Goal: Task Accomplishment & Management: Use online tool/utility

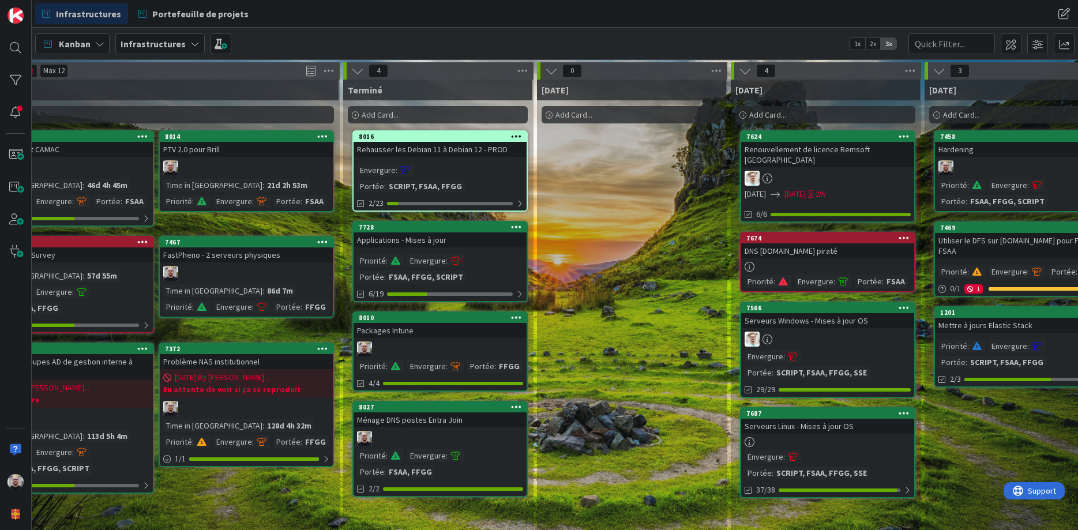
scroll to position [0, 372]
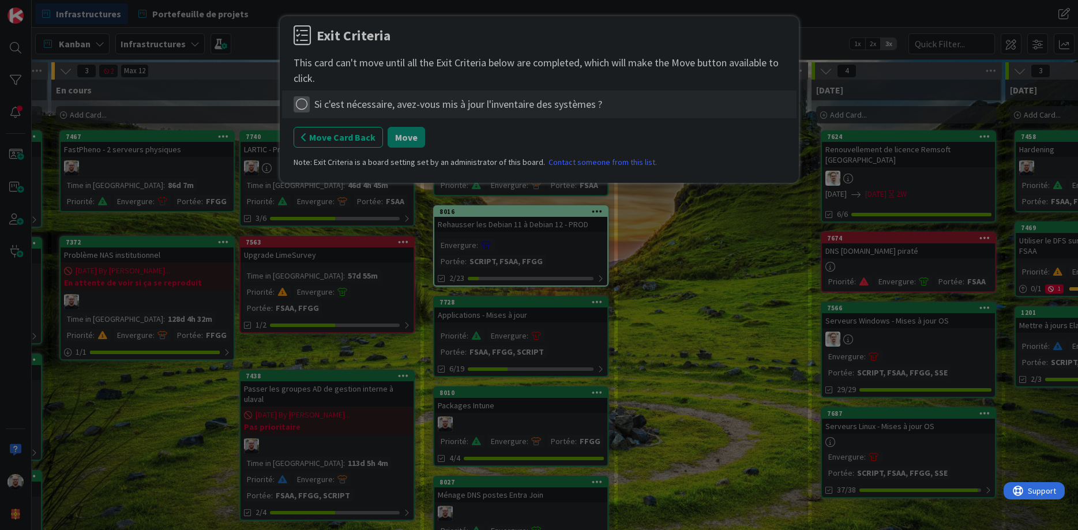
click at [302, 106] on icon at bounding box center [302, 104] width 16 height 16
click at [320, 144] on link "Not Applicable" at bounding box center [366, 145] width 144 height 17
click at [404, 143] on button "Move" at bounding box center [407, 137] width 38 height 21
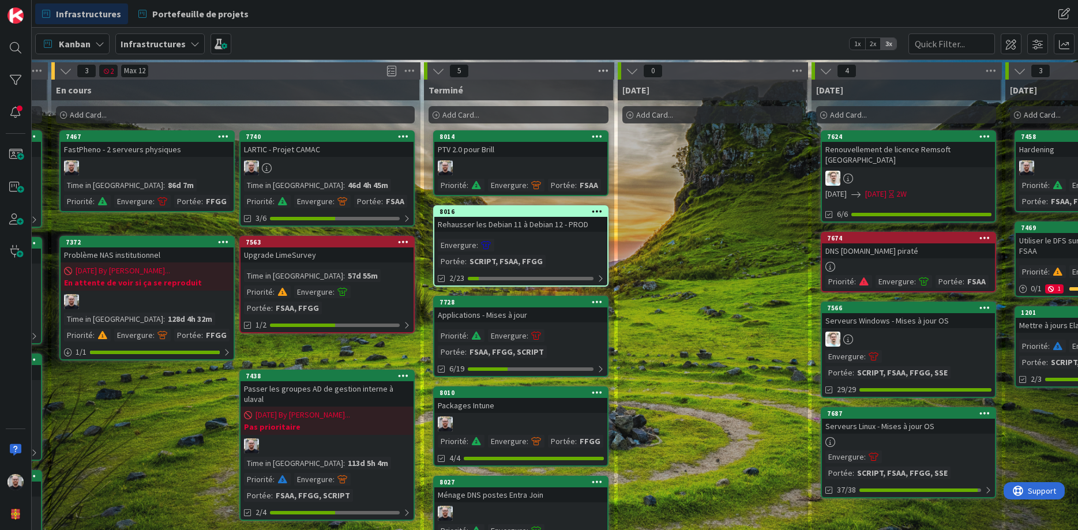
click at [605, 69] on icon at bounding box center [603, 70] width 15 height 17
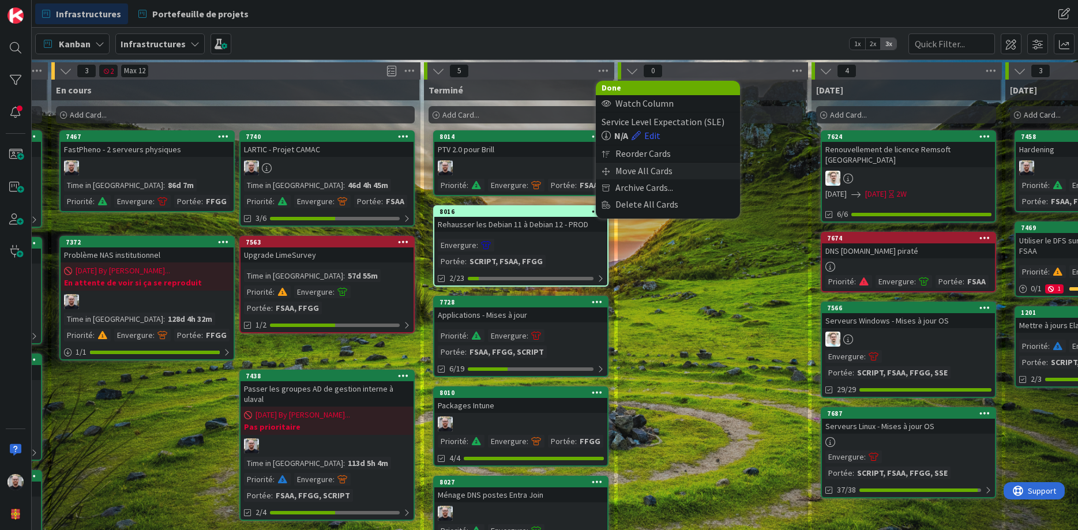
click at [629, 170] on div "Move All Cards" at bounding box center [668, 171] width 144 height 17
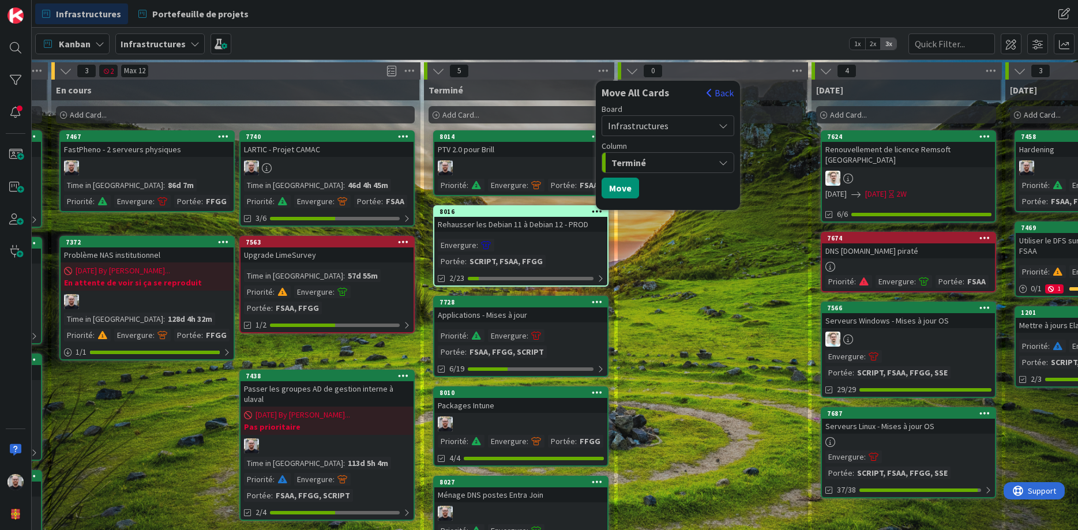
click at [684, 126] on span "Infrastructures" at bounding box center [658, 126] width 100 height 16
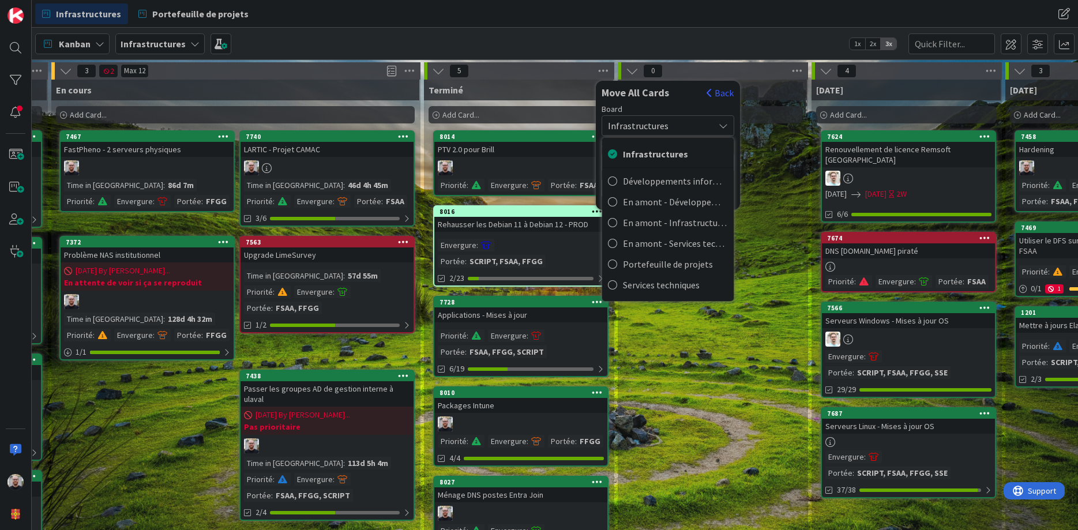
click at [684, 126] on span "Infrastructures" at bounding box center [658, 126] width 100 height 16
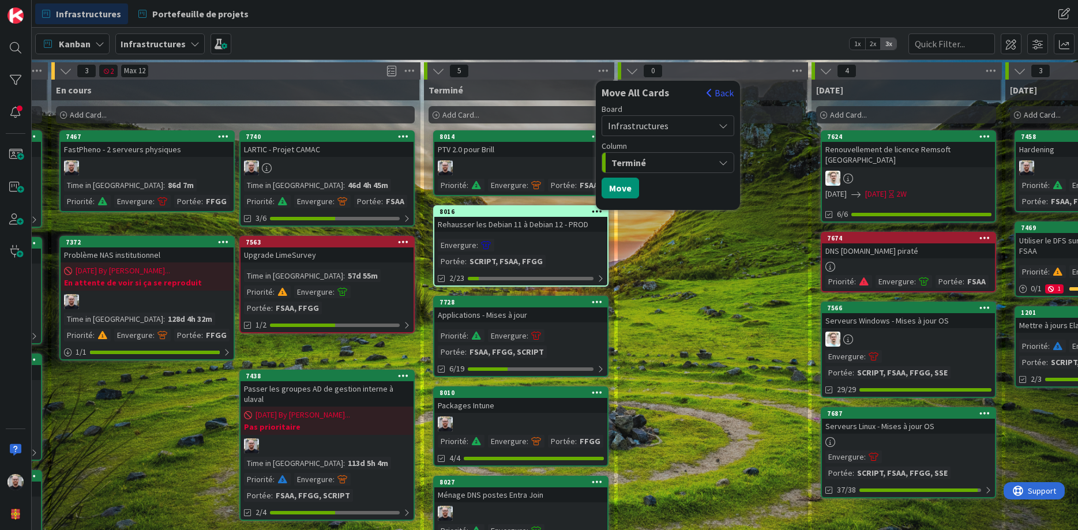
click at [688, 161] on div "Terminé" at bounding box center [662, 162] width 106 height 18
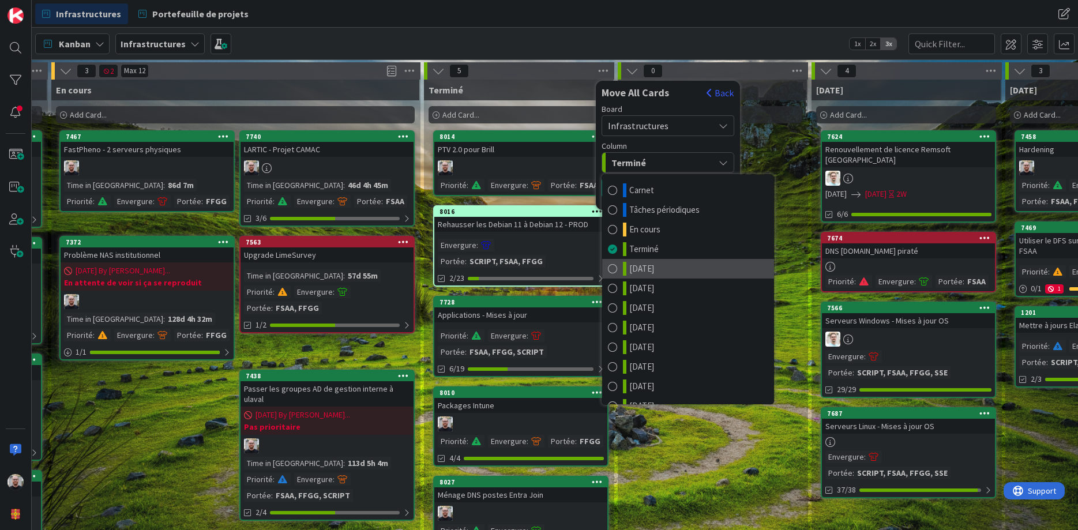
click at [613, 269] on span at bounding box center [612, 269] width 9 height 14
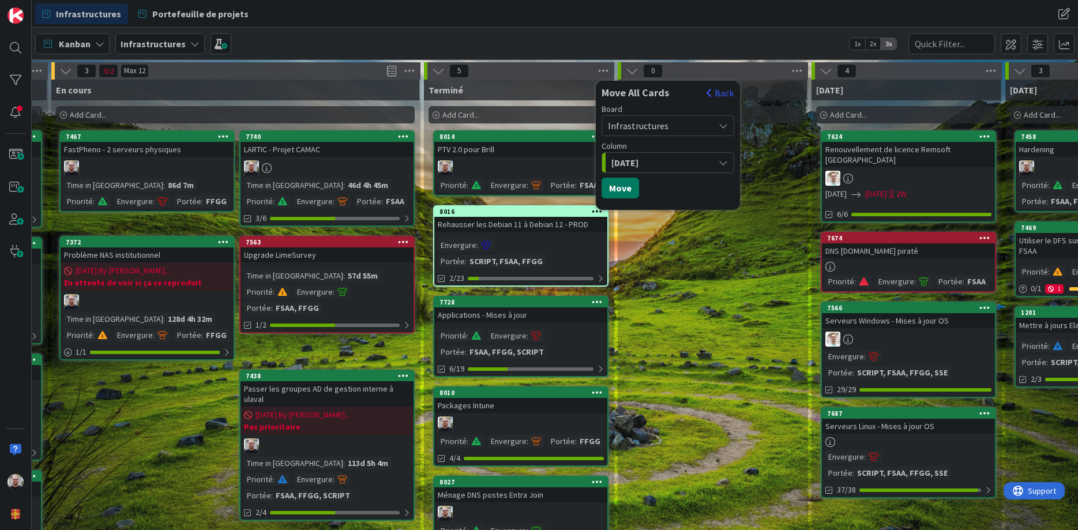
click at [623, 189] on button "Move" at bounding box center [621, 188] width 38 height 21
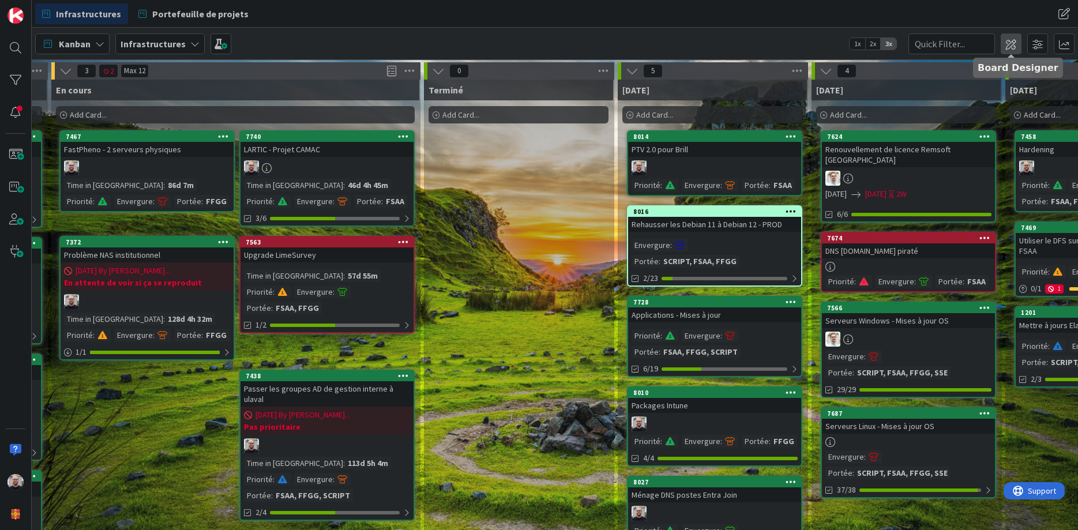
click at [1009, 42] on span at bounding box center [1011, 43] width 21 height 21
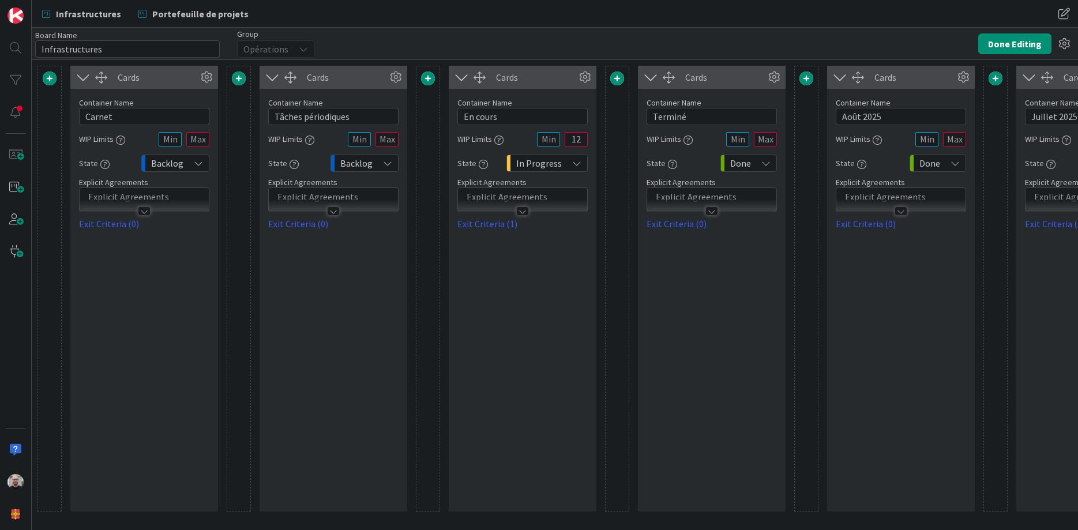
type input "Infrastructures"
click at [809, 77] on span at bounding box center [807, 79] width 14 height 14
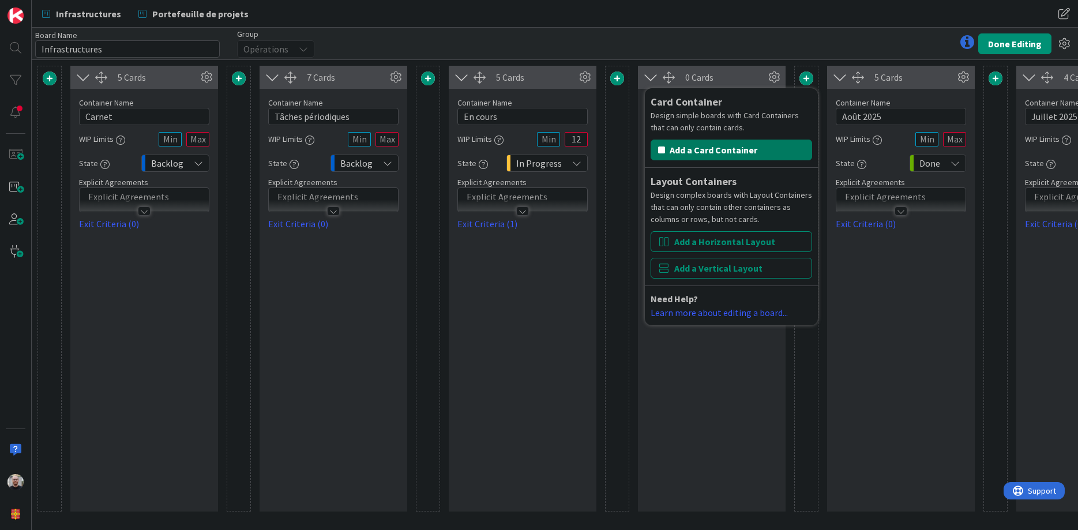
click at [709, 148] on button "Add a Card Container" at bounding box center [732, 150] width 162 height 21
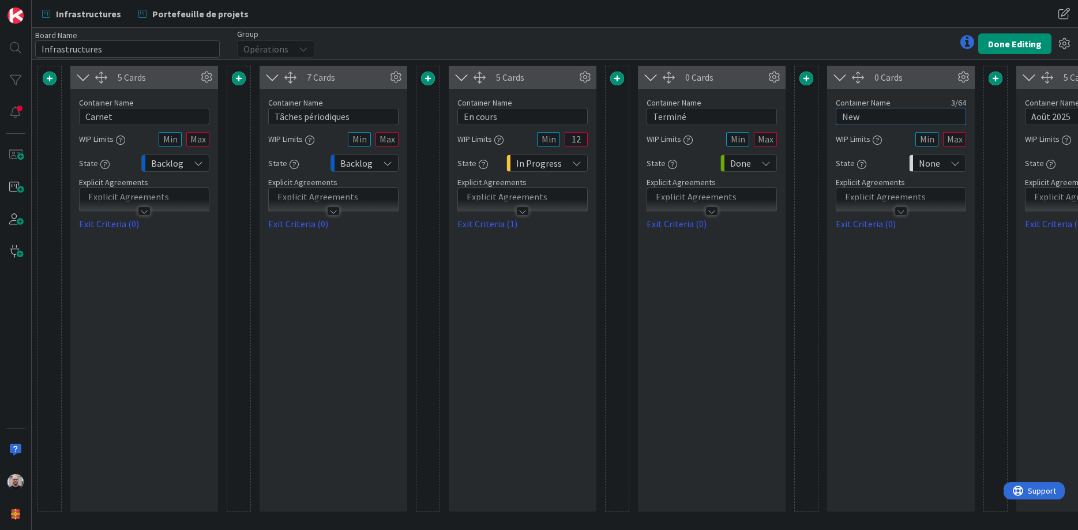
drag, startPoint x: 864, startPoint y: 115, endPoint x: 823, endPoint y: 114, distance: 40.4
click at [836, 114] on input "New" at bounding box center [901, 116] width 130 height 17
type input "Septembre 2025"
click at [938, 160] on span "None" at bounding box center [929, 163] width 21 height 16
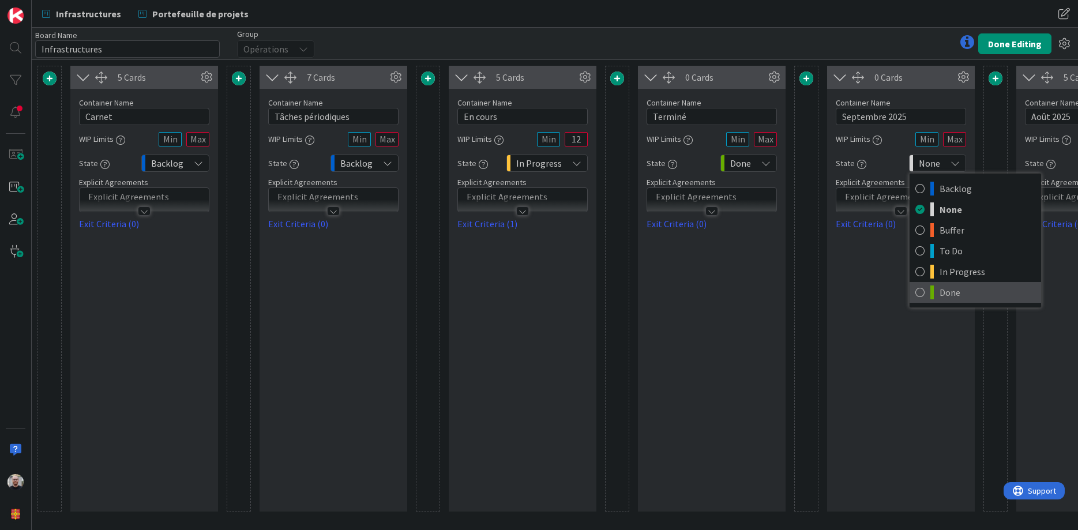
click at [918, 291] on icon at bounding box center [920, 292] width 9 height 17
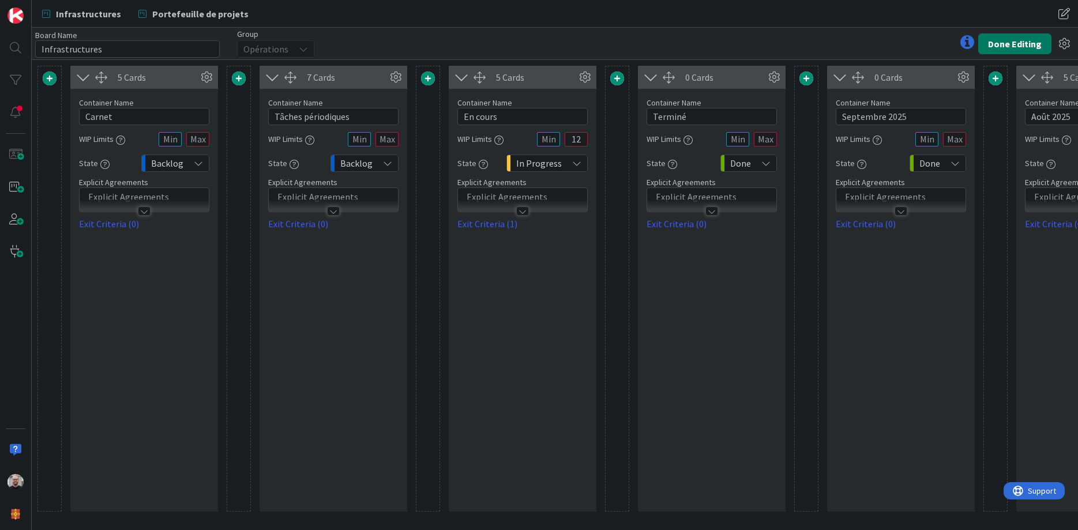
click at [1007, 45] on button "Done Editing" at bounding box center [1015, 43] width 73 height 21
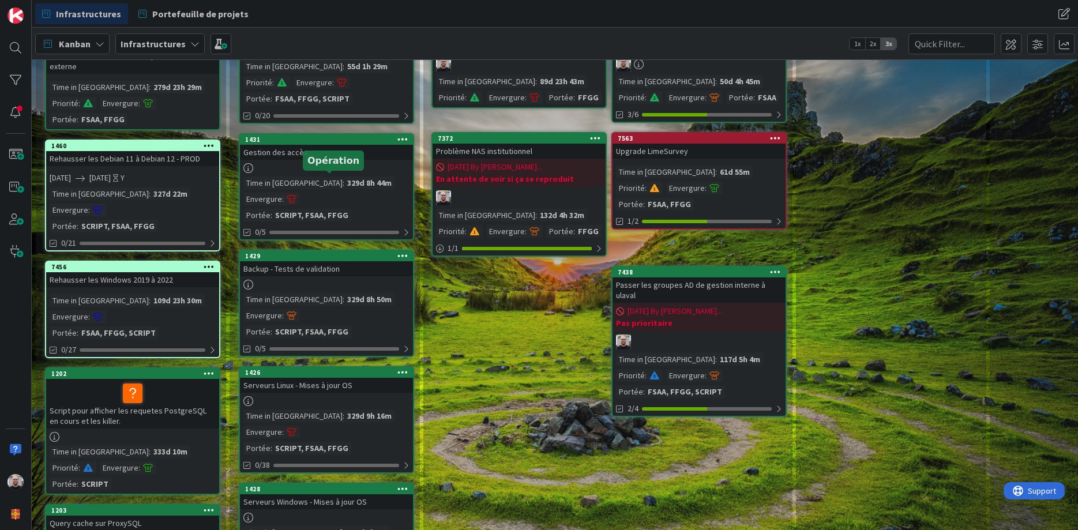
scroll to position [208, 0]
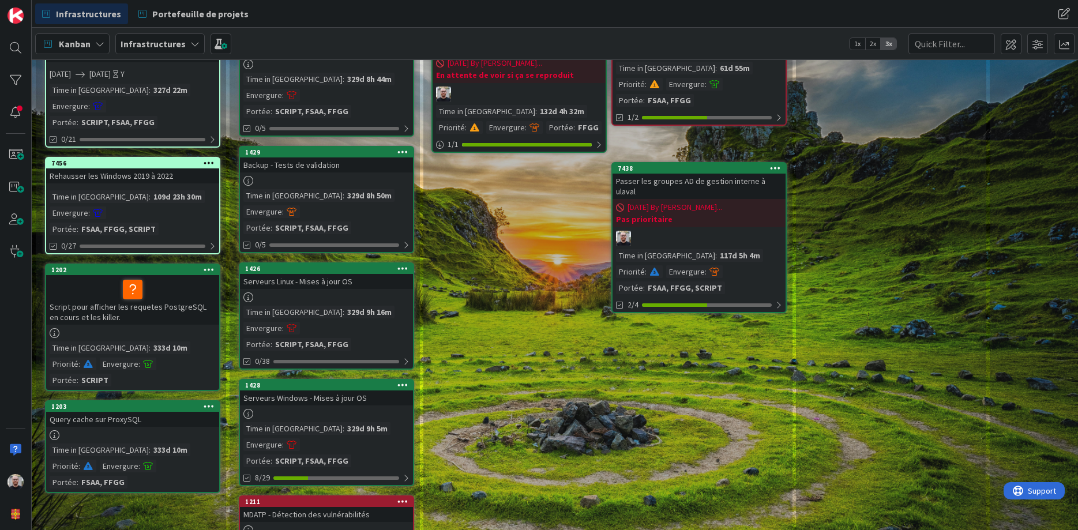
click at [357, 422] on div "Time in Column : 329d 9h 5m Envergure : [PERSON_NAME] : SCRIPT, FSAA, FFGG" at bounding box center [326, 444] width 166 height 45
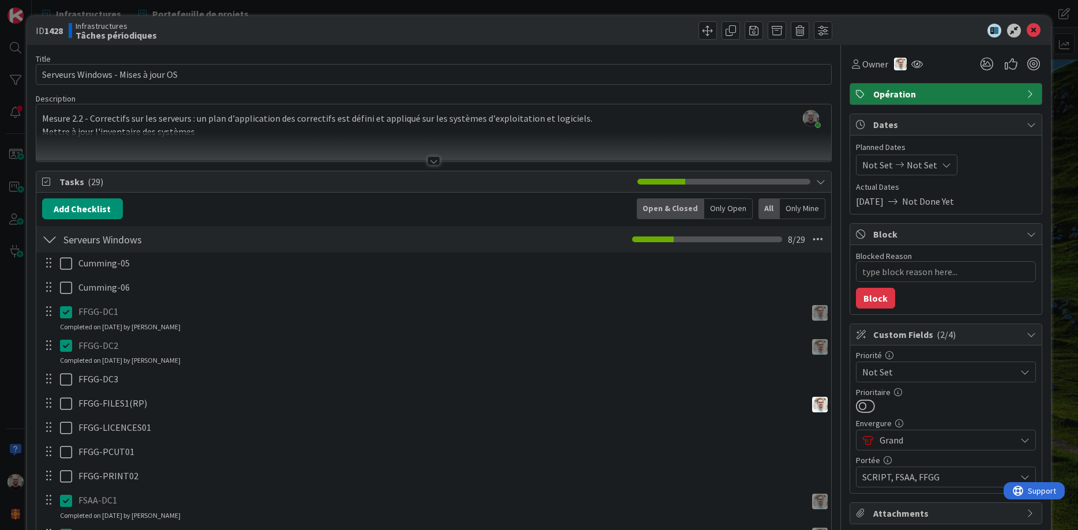
click at [66, 313] on icon at bounding box center [66, 312] width 12 height 14
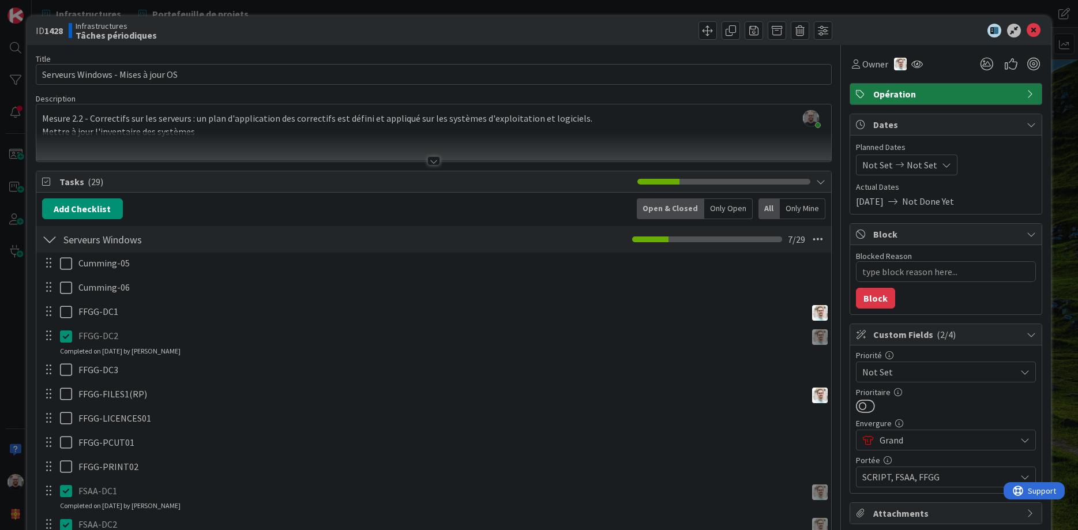
click at [66, 338] on icon at bounding box center [66, 336] width 12 height 14
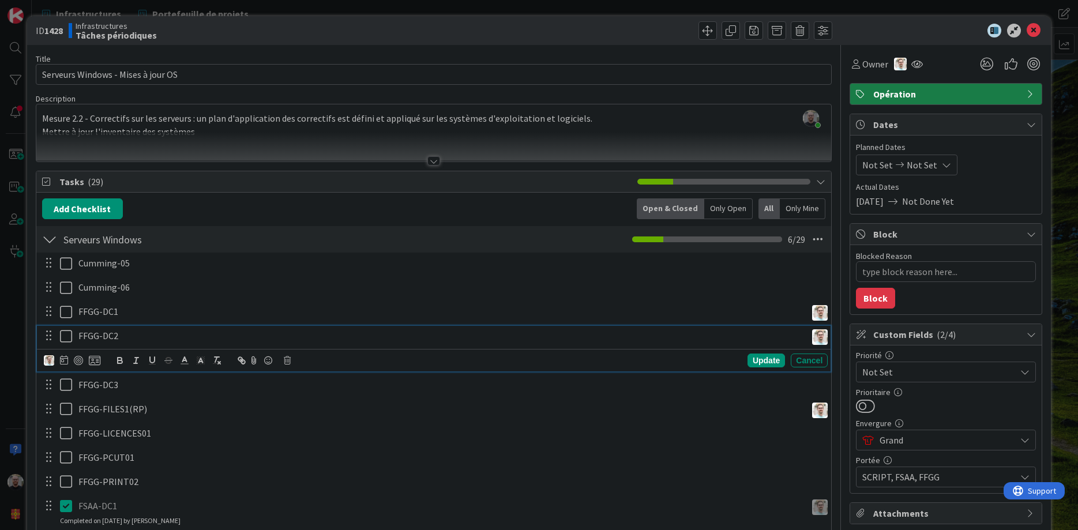
scroll to position [277, 0]
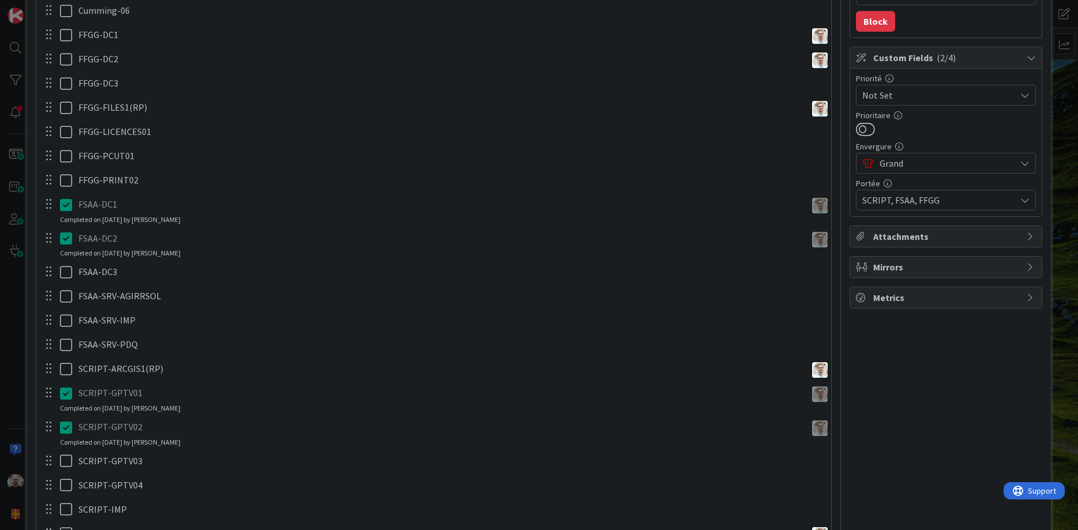
click at [63, 230] on div "Cumming-05 Update Cancel Cumming-06 Update Cancel FFGG-DC1 Update Cancel FFGG-D…" at bounding box center [434, 369] width 784 height 786
click at [68, 202] on icon at bounding box center [66, 205] width 12 height 14
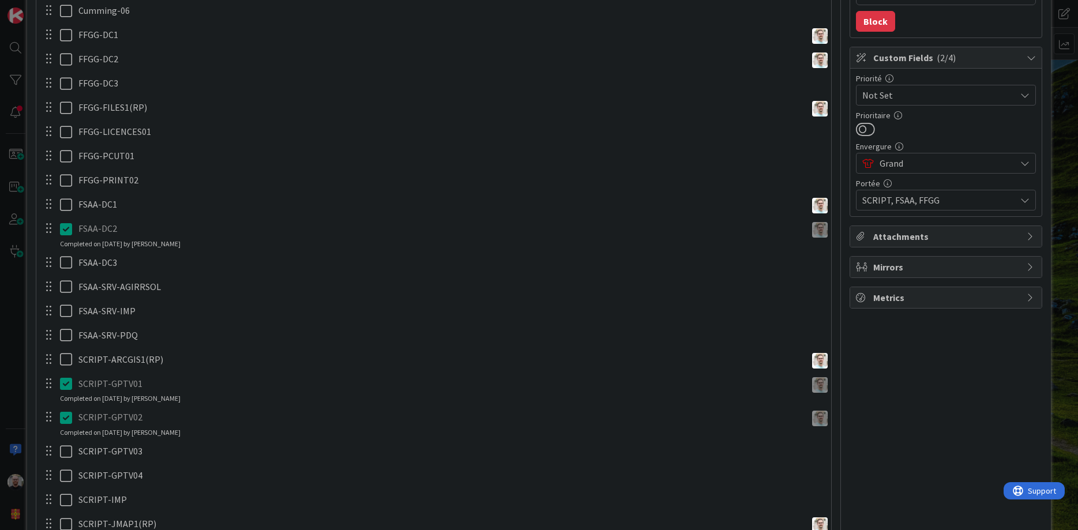
click at [64, 254] on div "Cumming-05 Update Cancel Cumming-06 Update Cancel FFGG-DC1 Update Cancel FFGG-D…" at bounding box center [434, 364] width 784 height 777
click at [68, 230] on icon at bounding box center [66, 229] width 12 height 14
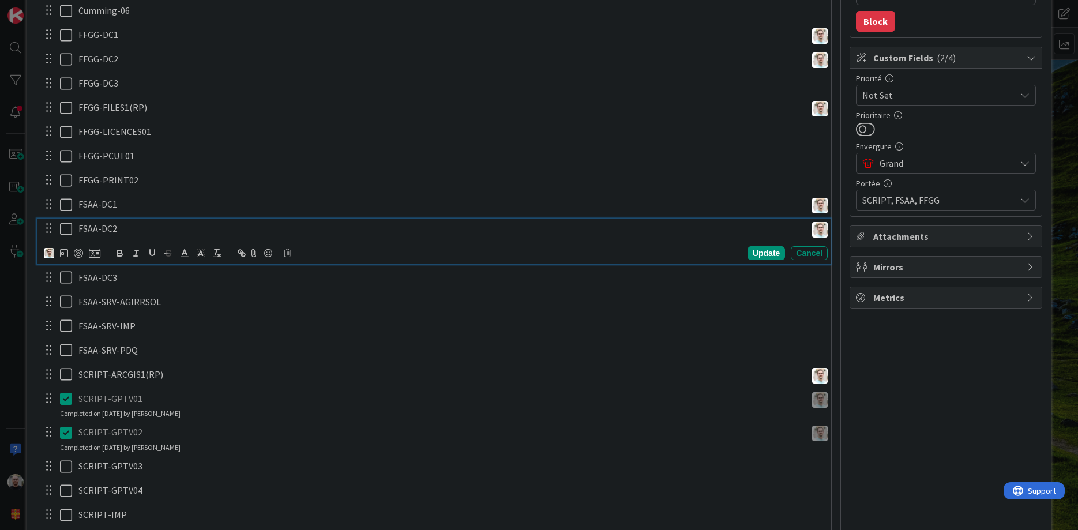
scroll to position [485, 0]
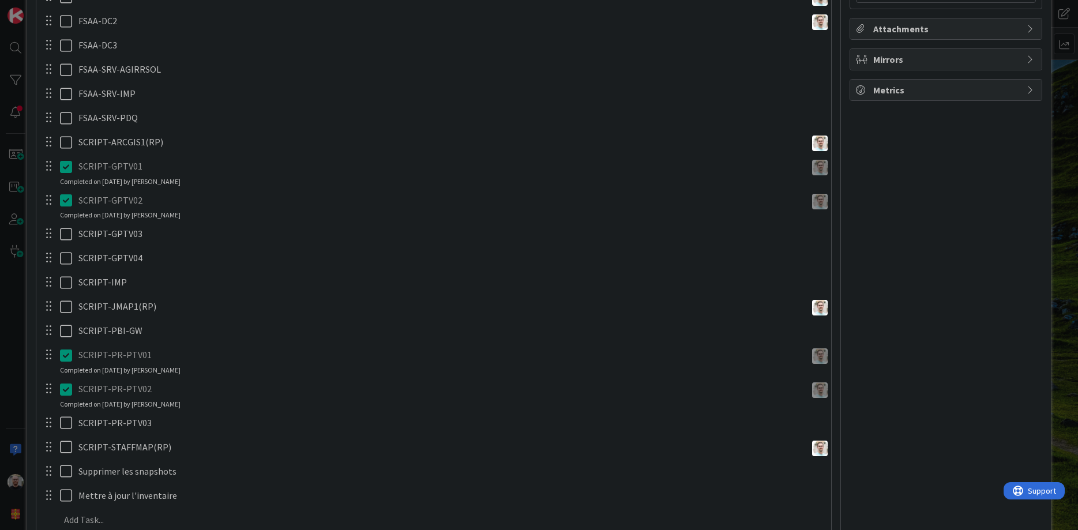
click at [66, 190] on div "Cumming-05 Update Cancel Cumming-06 Update Cancel FFGG-DC1 Update Cancel FFGG-D…" at bounding box center [434, 151] width 784 height 767
click at [67, 168] on icon at bounding box center [66, 167] width 12 height 14
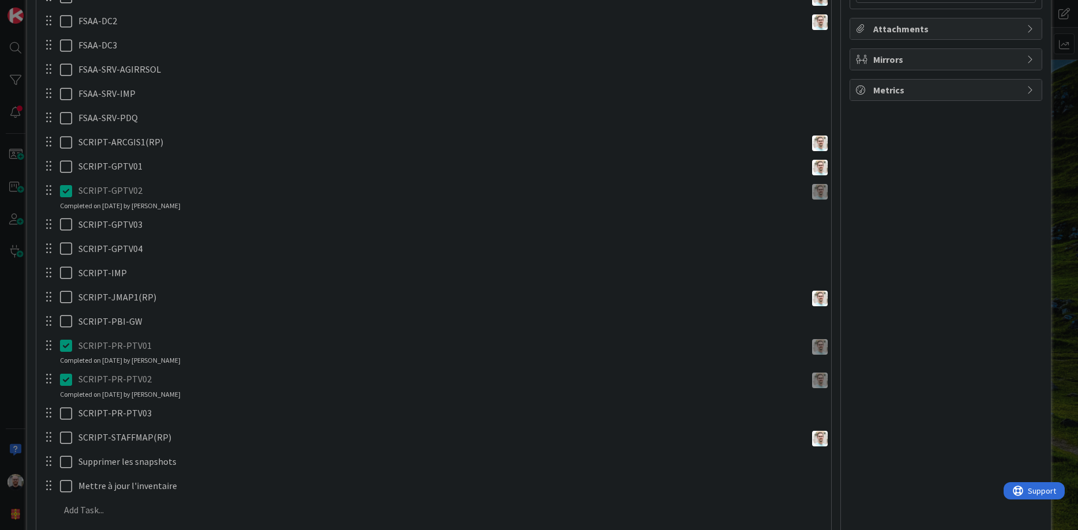
click at [63, 214] on div "Cumming-05 Update Cancel Cumming-06 Update Cancel FFGG-DC1 Update Cancel FFGG-D…" at bounding box center [434, 146] width 784 height 757
click at [66, 193] on icon at bounding box center [66, 191] width 12 height 14
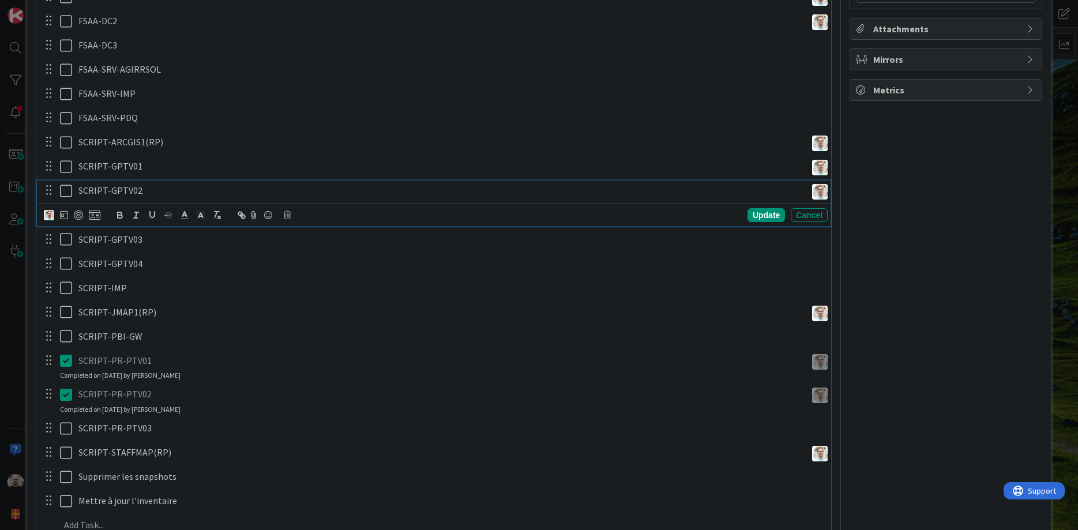
scroll to position [623, 0]
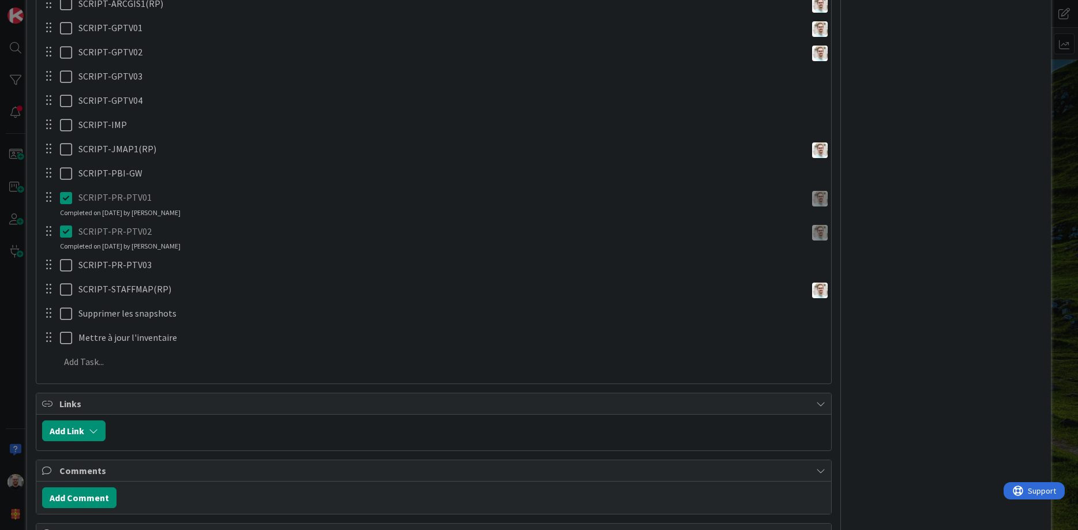
click at [68, 220] on div "Cumming-05 Update Cancel Cumming-06 Update Cancel FFGG-DC1 Update Cancel FFGG-D…" at bounding box center [434, 3] width 784 height 747
click at [68, 201] on icon at bounding box center [66, 198] width 12 height 14
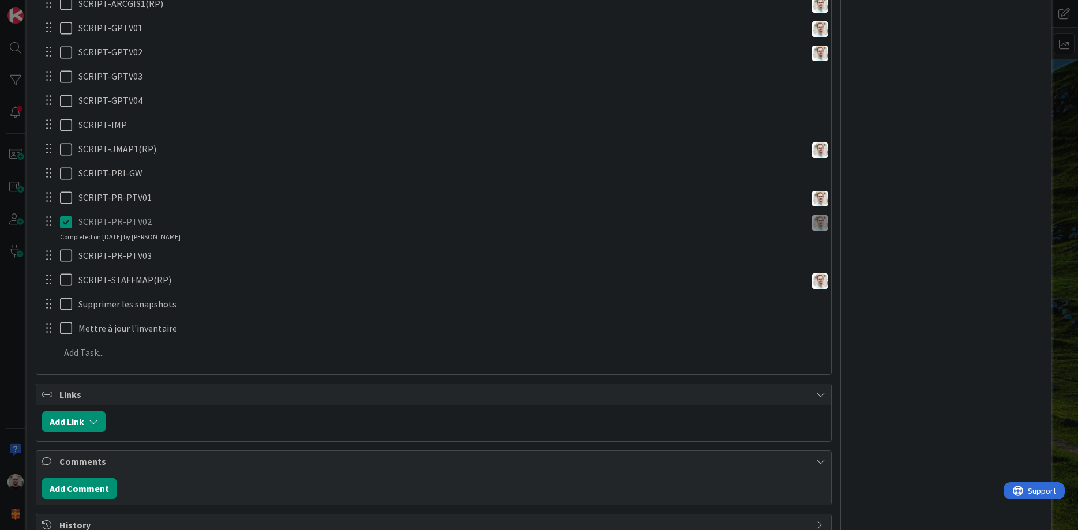
click at [67, 223] on icon at bounding box center [66, 222] width 12 height 14
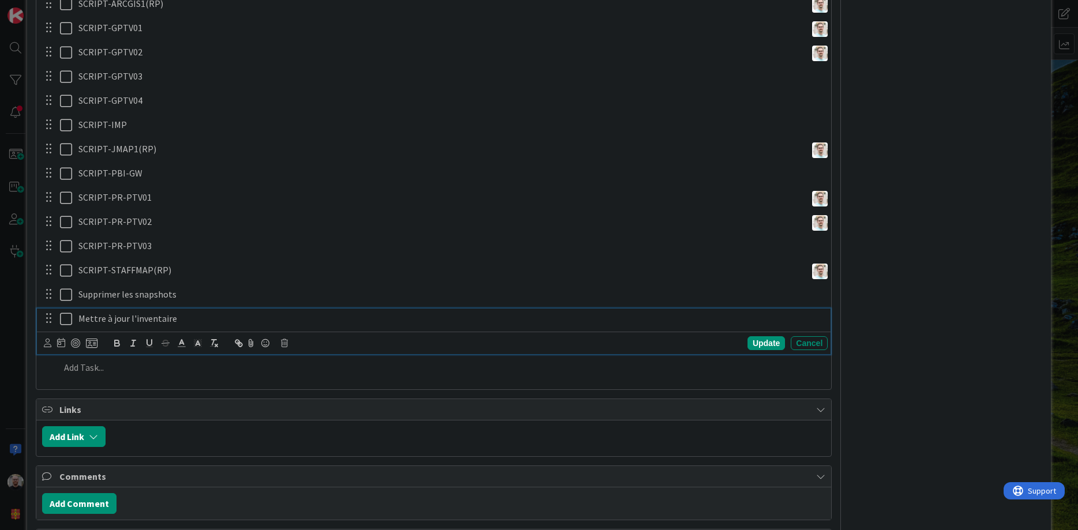
click at [287, 329] on div "Mettre à jour l'inventaire" at bounding box center [451, 319] width 754 height 20
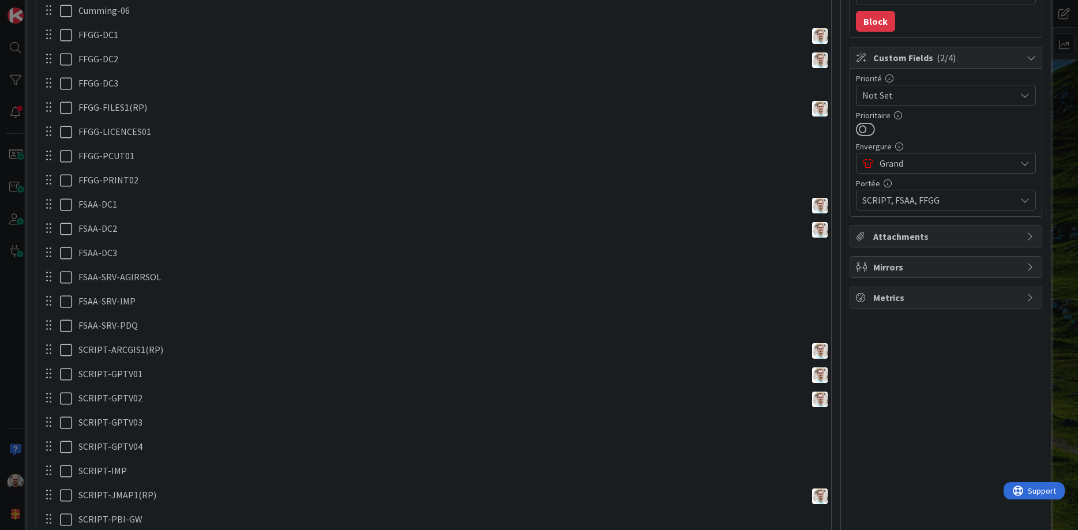
scroll to position [0, 0]
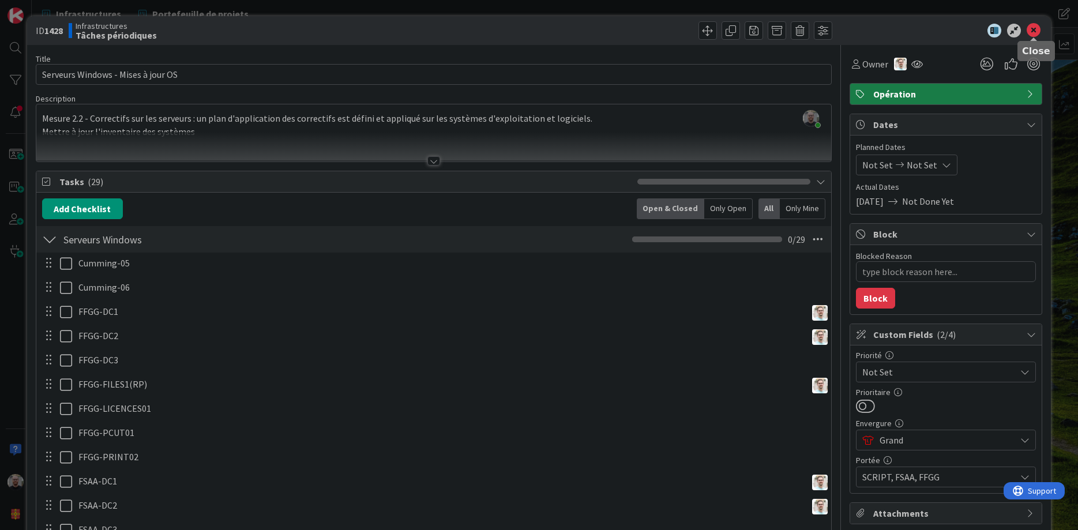
click at [1036, 29] on icon at bounding box center [1034, 31] width 14 height 14
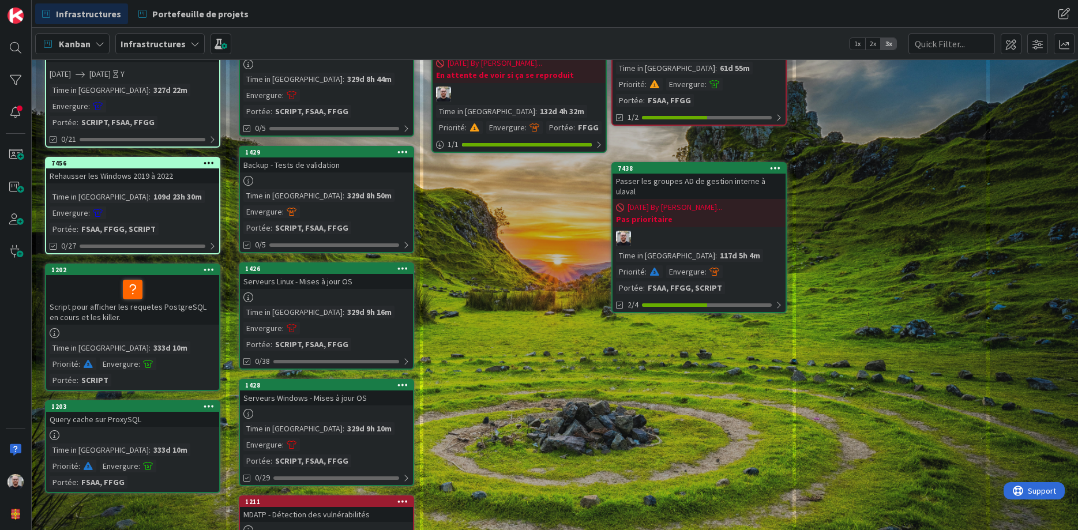
click at [330, 409] on div at bounding box center [326, 414] width 173 height 10
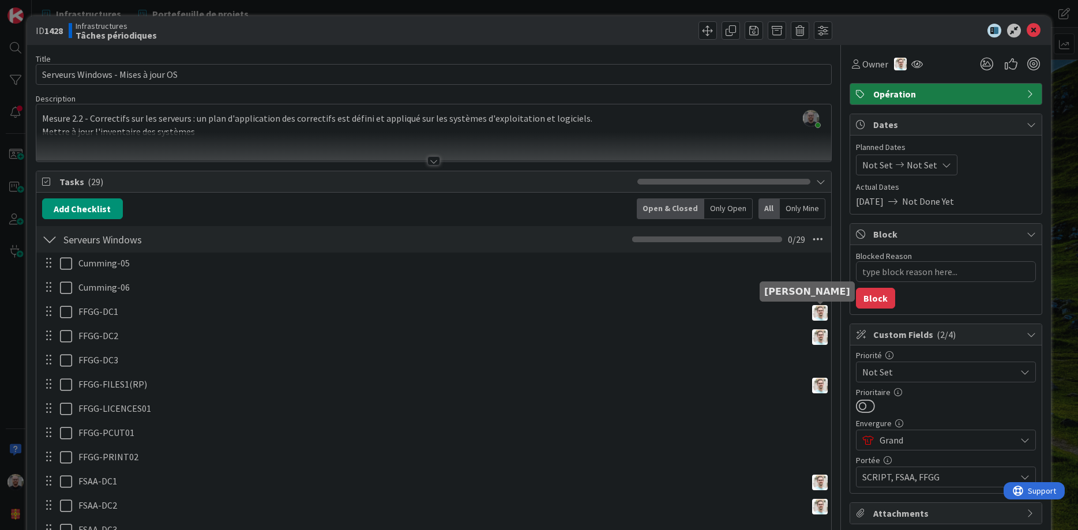
click at [824, 315] on img at bounding box center [820, 313] width 16 height 16
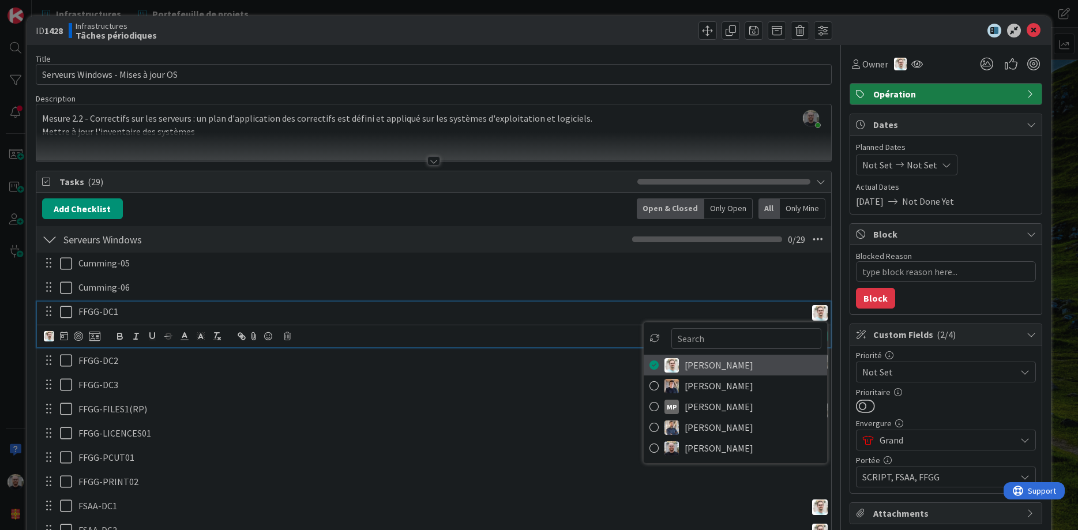
click at [656, 366] on icon at bounding box center [654, 365] width 9 height 17
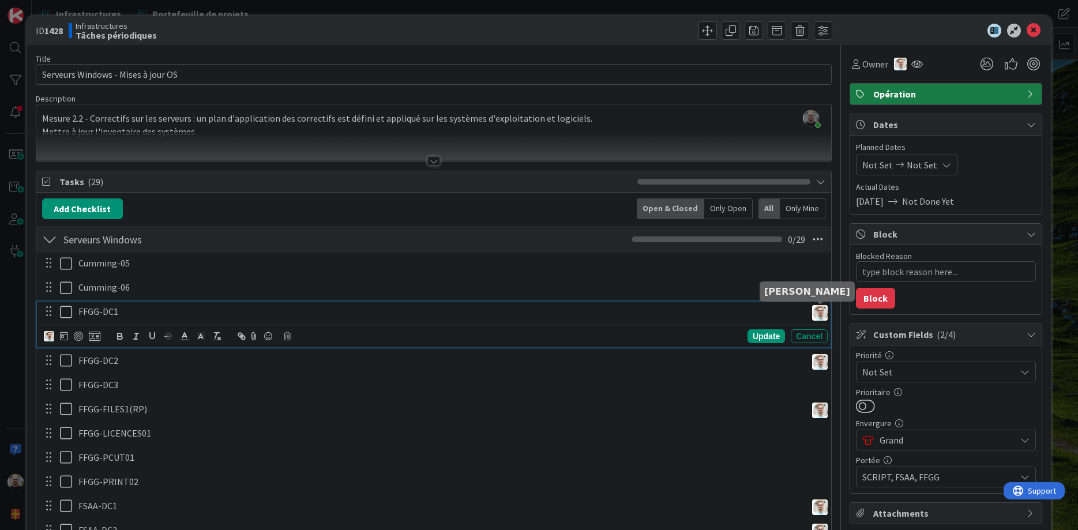
click at [818, 314] on img at bounding box center [820, 313] width 16 height 16
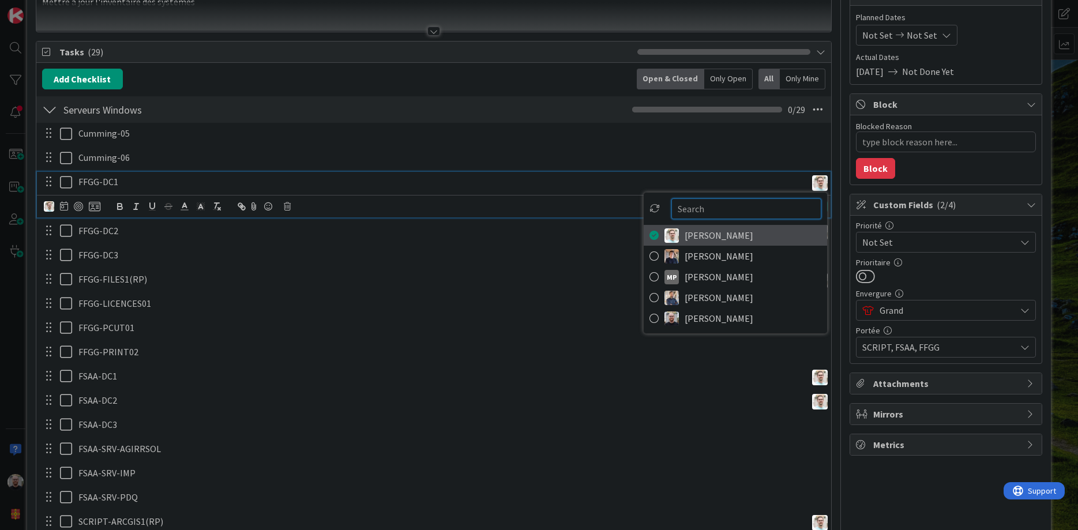
scroll to position [138, 0]
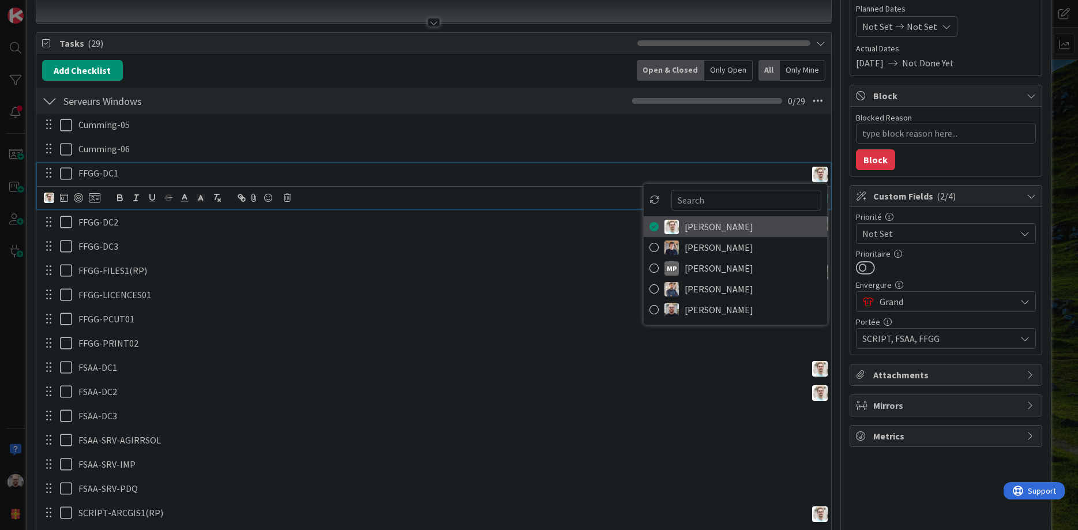
click at [657, 225] on icon at bounding box center [654, 226] width 9 height 17
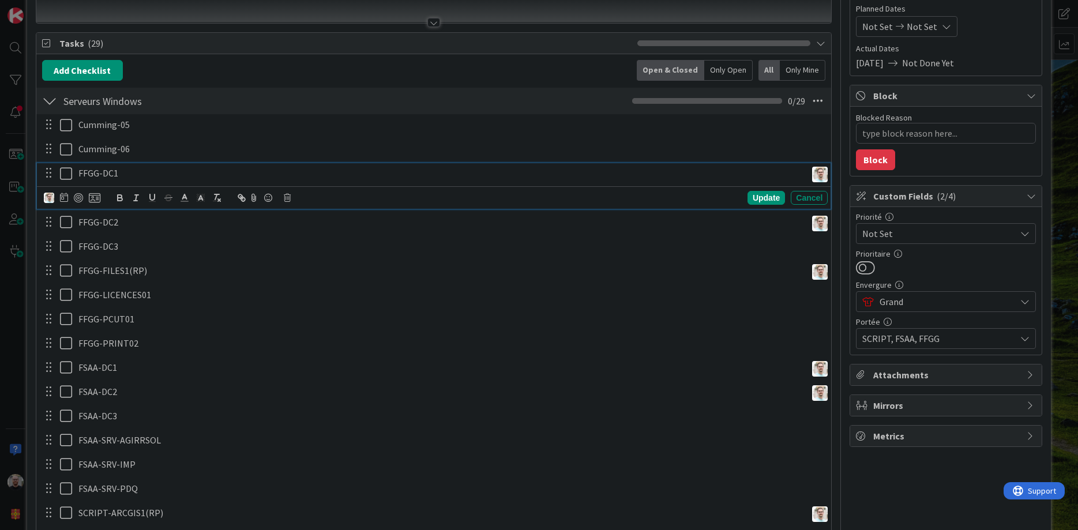
click at [499, 175] on p "FFGG-DC1" at bounding box center [440, 173] width 724 height 13
click at [48, 196] on img at bounding box center [49, 198] width 10 height 10
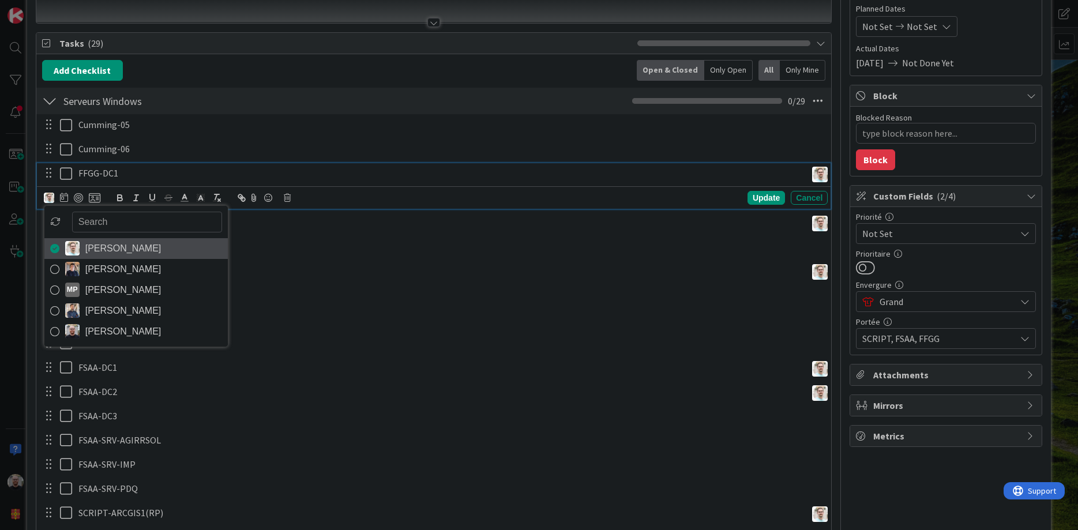
click at [55, 247] on icon at bounding box center [54, 248] width 9 height 17
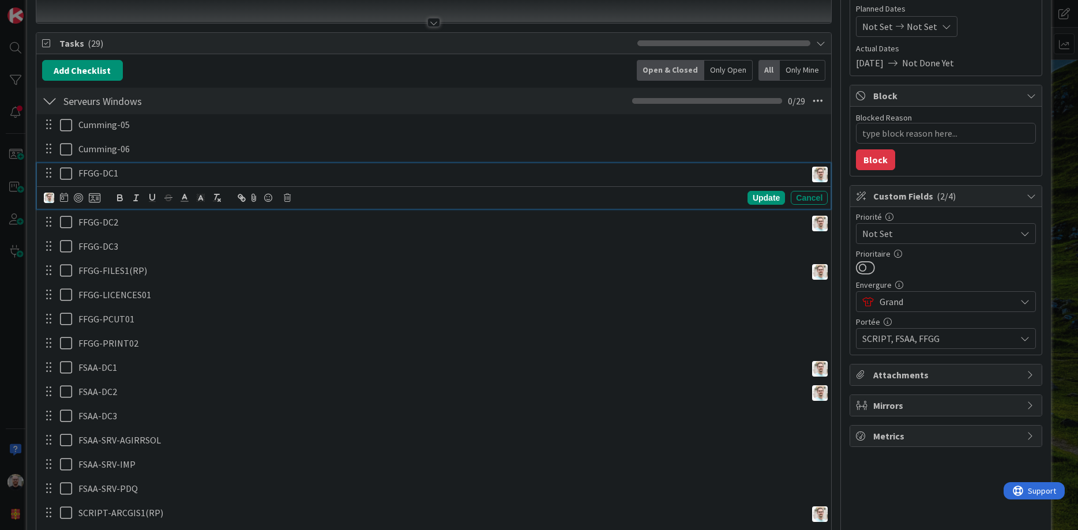
click at [453, 332] on div "Cumming-05 Update Cancel Cumming-06 Update Cancel FFGG-DC1 [PERSON_NAME] [PERSO…" at bounding box center [434, 490] width 784 height 753
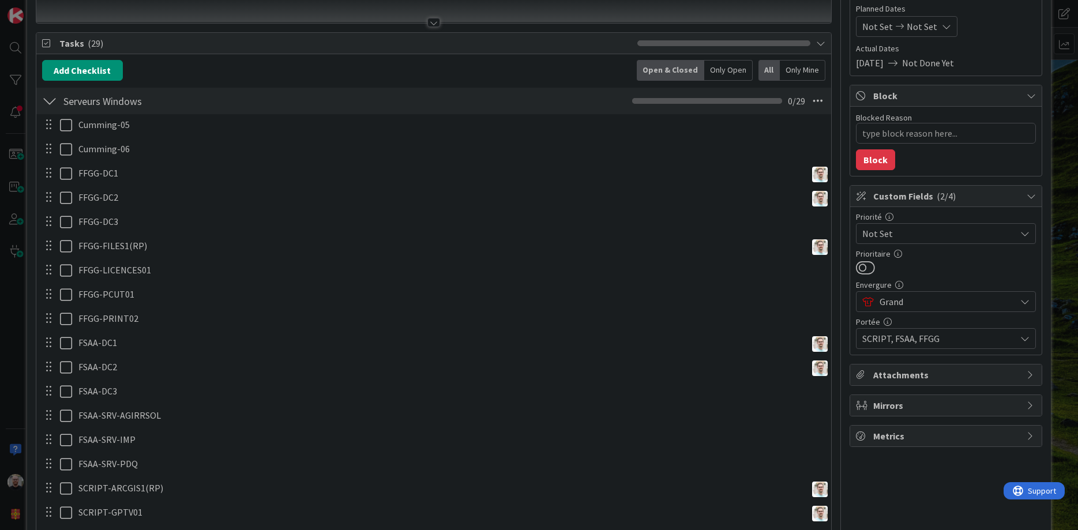
scroll to position [0, 0]
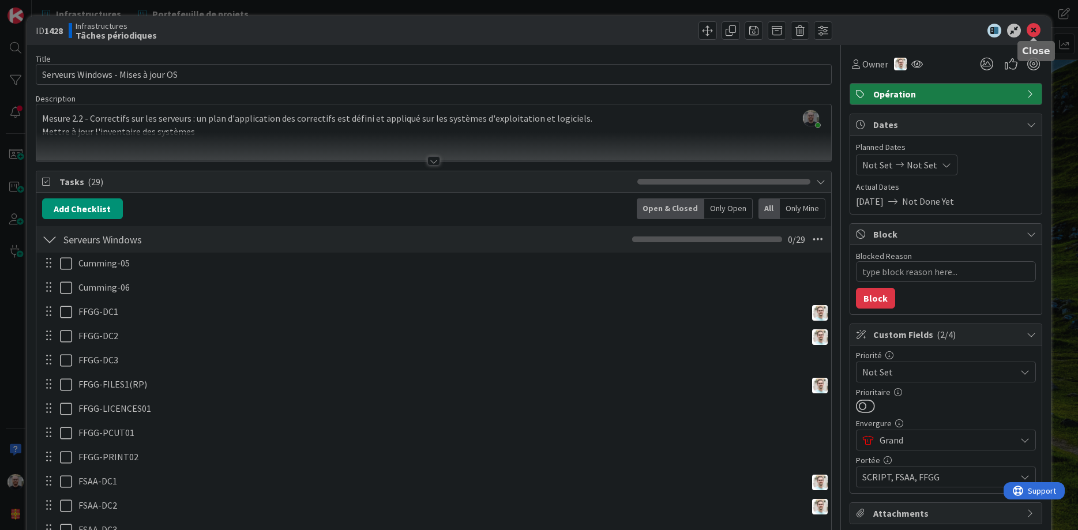
click at [1038, 29] on icon at bounding box center [1034, 31] width 14 height 14
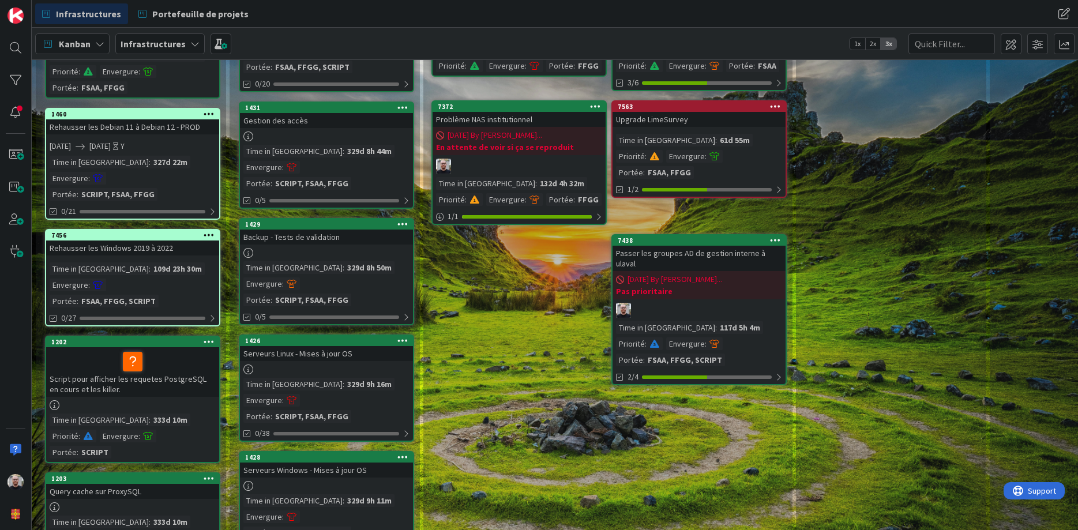
scroll to position [138, 0]
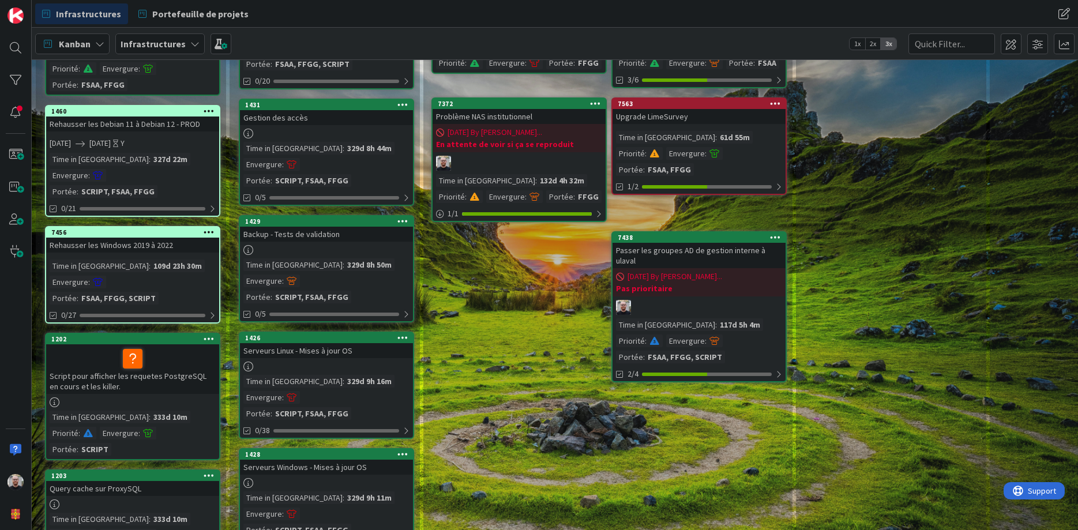
click at [332, 343] on div "Serveurs Linux - Mises à jour OS" at bounding box center [326, 350] width 173 height 15
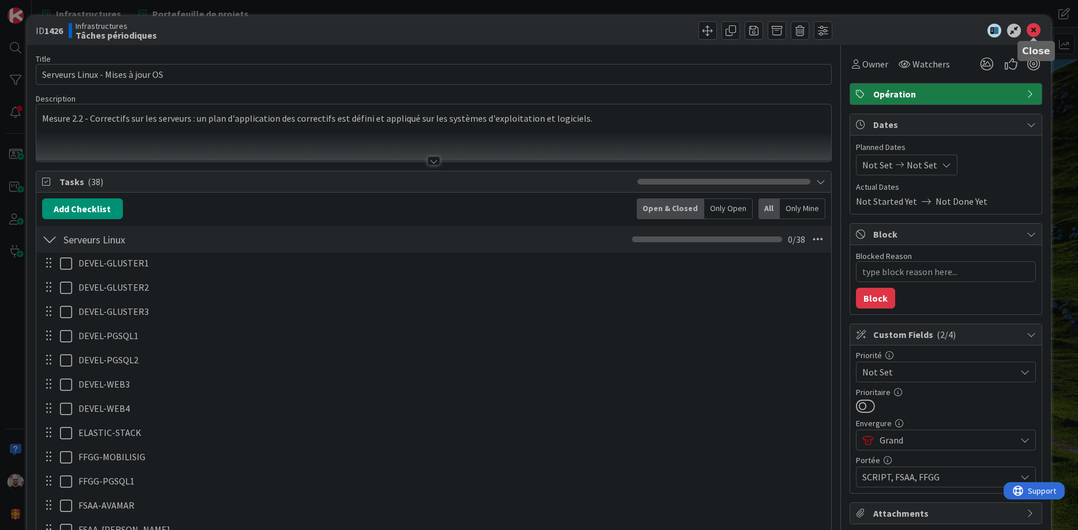
click at [1038, 31] on icon at bounding box center [1034, 31] width 14 height 14
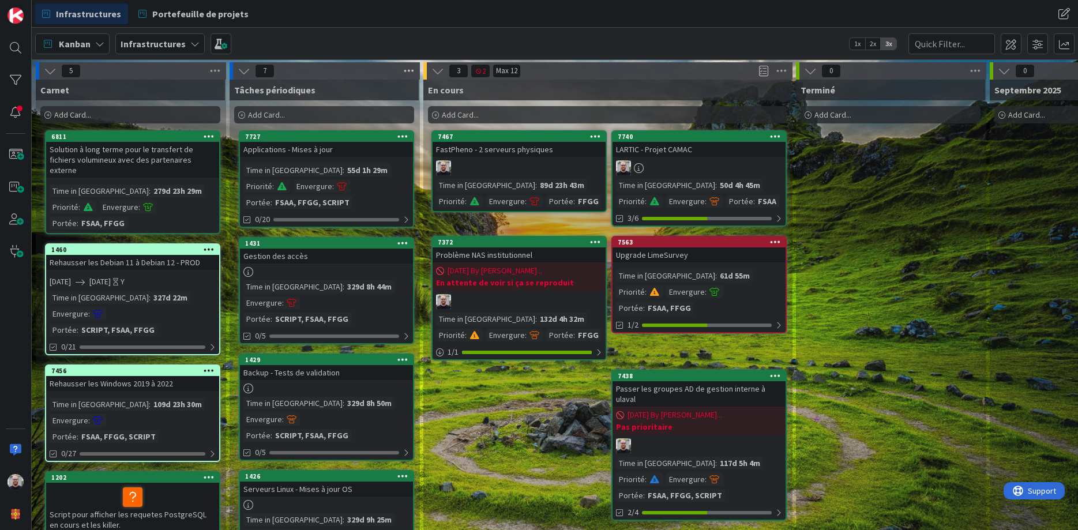
click at [411, 70] on icon at bounding box center [409, 70] width 15 height 17
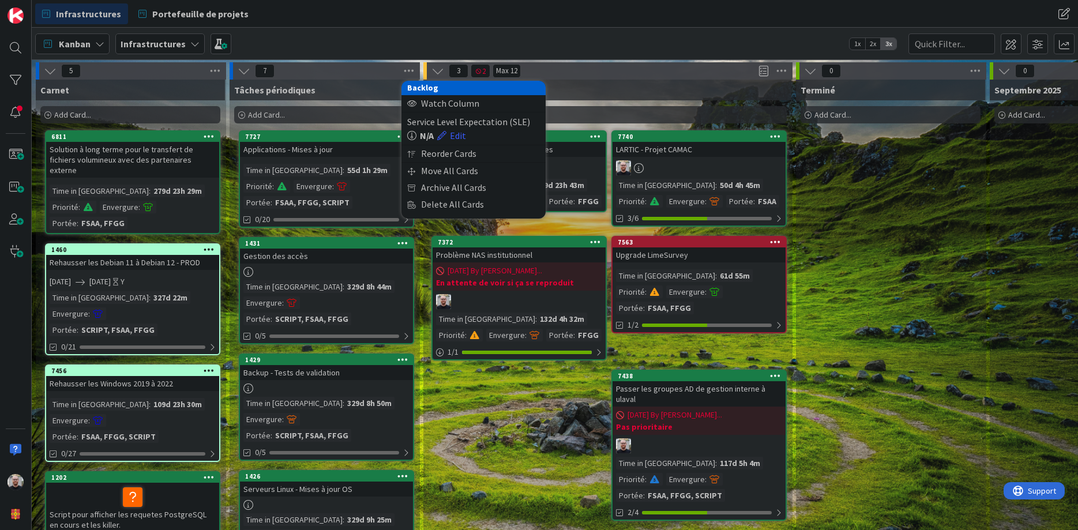
click at [366, 72] on div "7 Backlog Watch Column Service Level Expectation (SLE) N/A Edit Reorder Cards M…" at bounding box center [325, 70] width 190 height 17
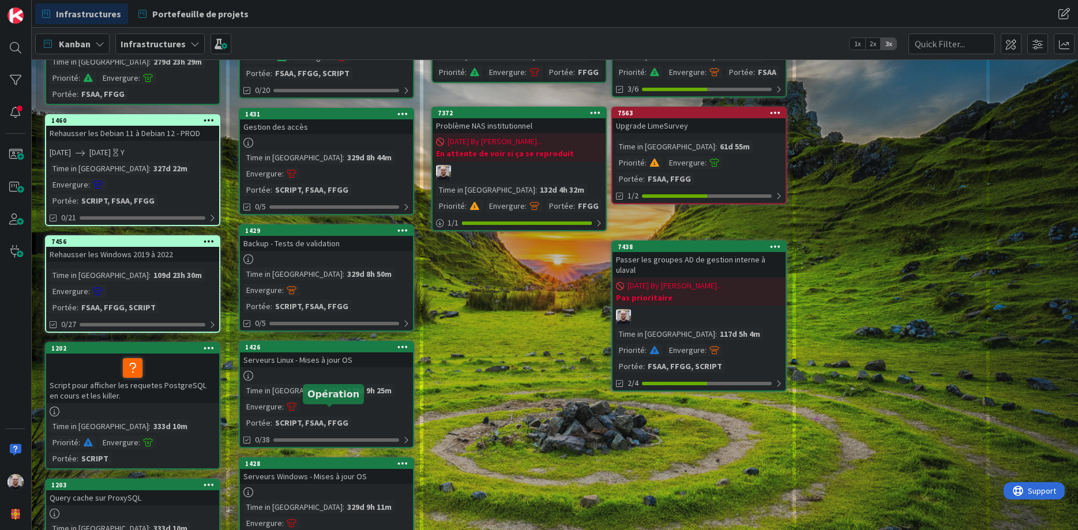
scroll to position [138, 0]
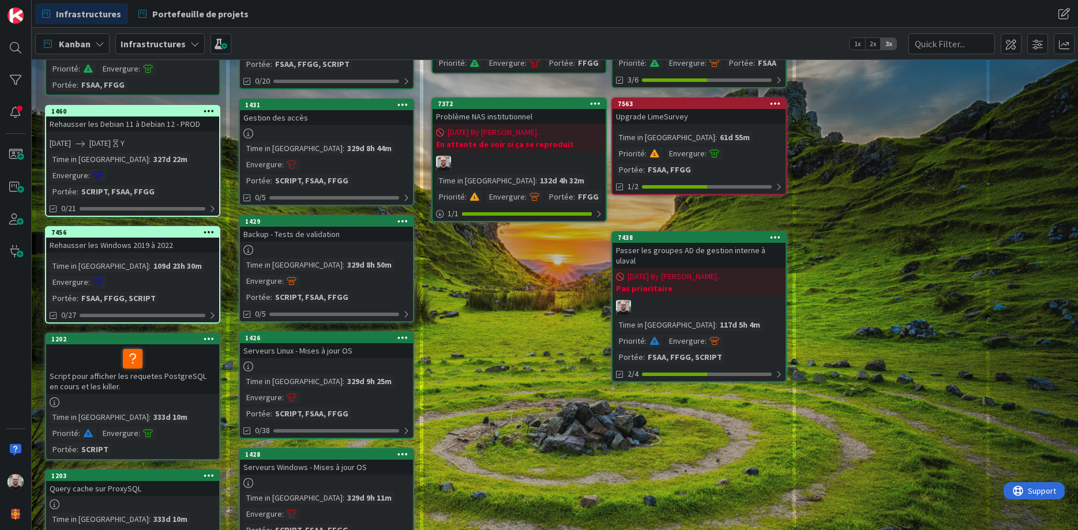
click at [400, 334] on icon at bounding box center [403, 338] width 11 height 8
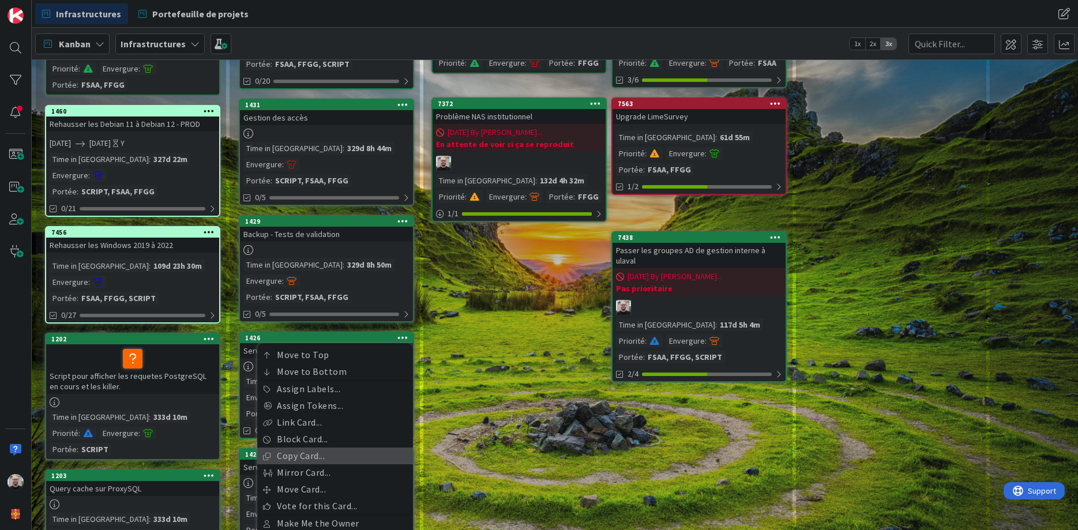
click at [337, 448] on link "Copy Card..." at bounding box center [335, 456] width 156 height 17
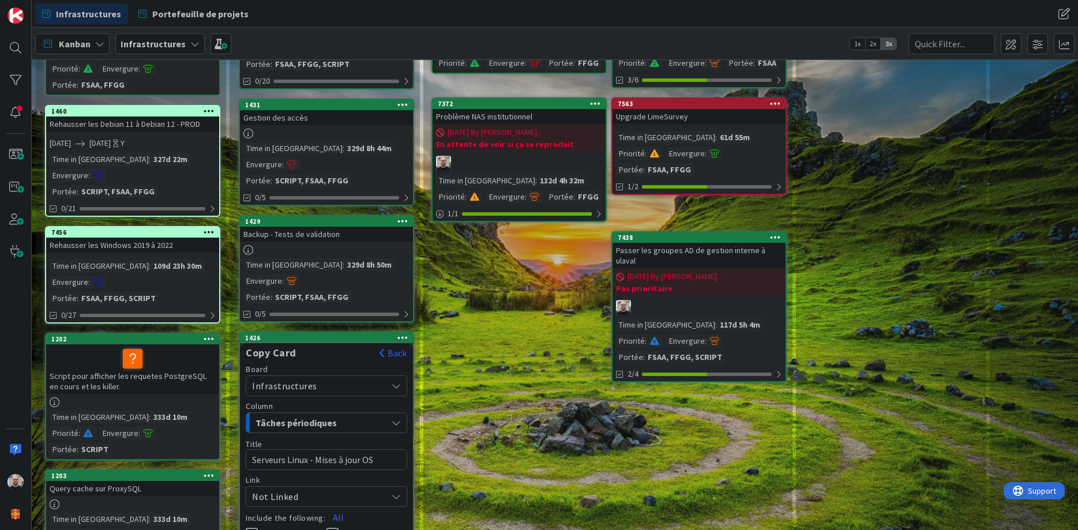
click at [366, 414] on div "Tâches périodiques" at bounding box center [320, 423] width 134 height 18
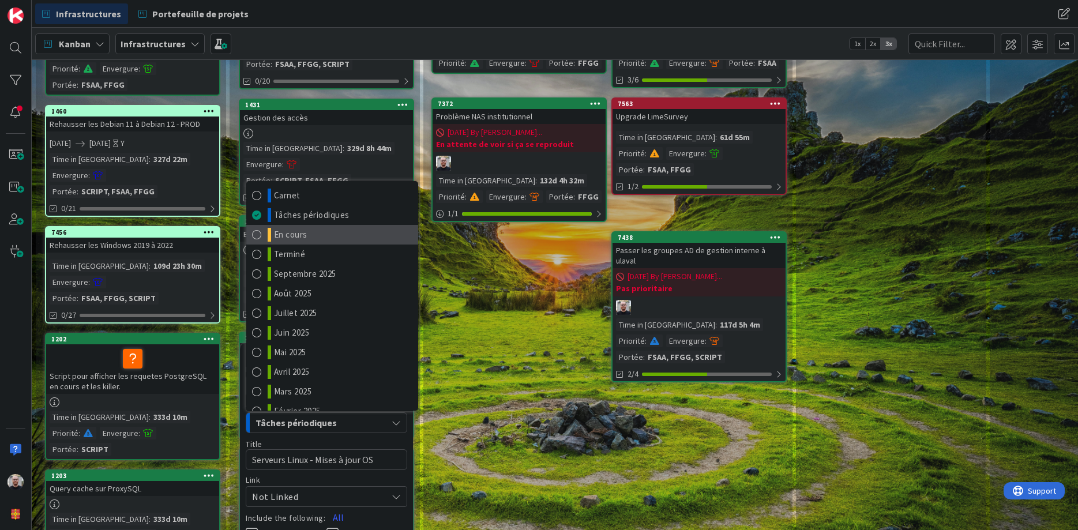
click at [256, 228] on span at bounding box center [257, 235] width 10 height 14
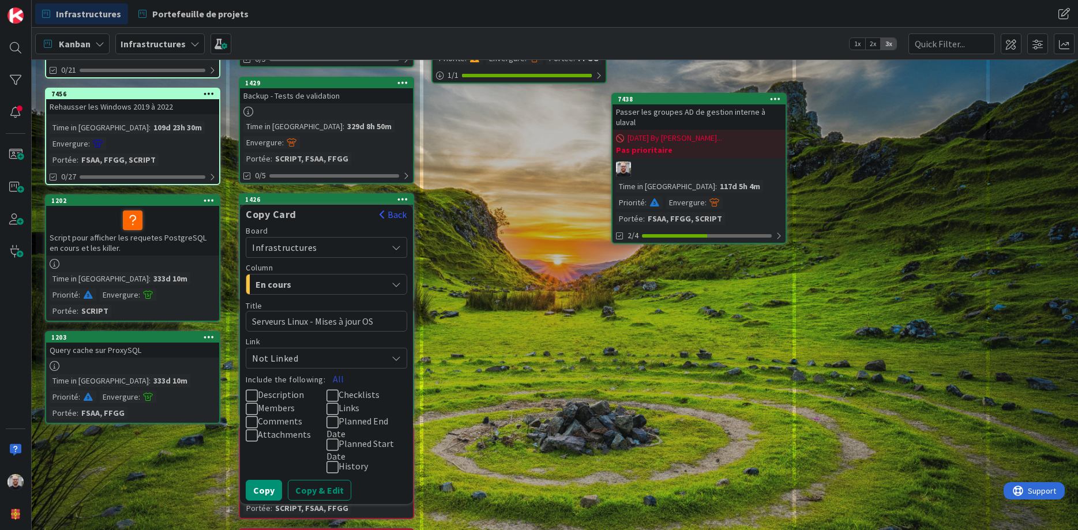
scroll to position [280, 0]
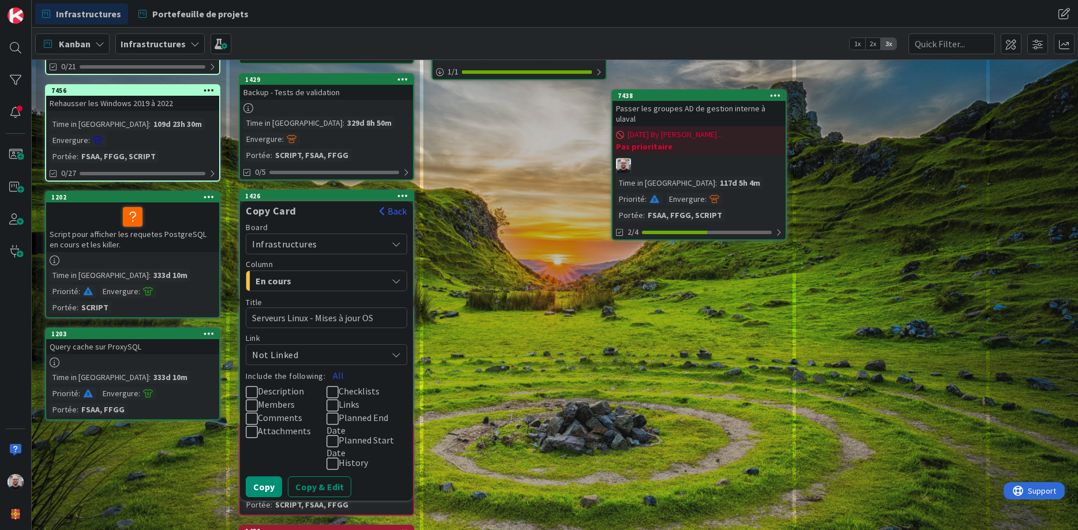
click at [339, 365] on button "All" at bounding box center [338, 375] width 26 height 21
click at [267, 477] on button "Copy" at bounding box center [264, 487] width 36 height 21
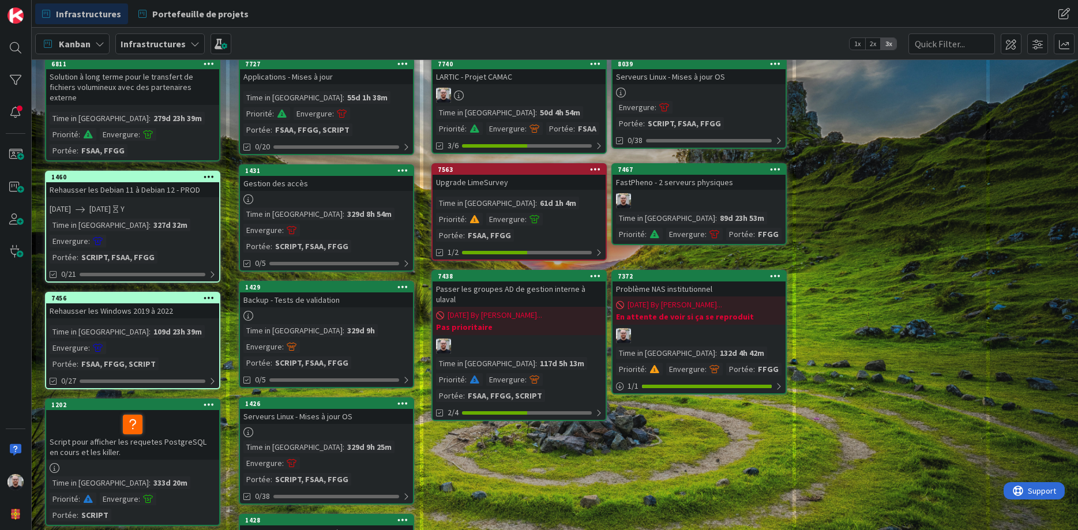
scroll to position [0, 0]
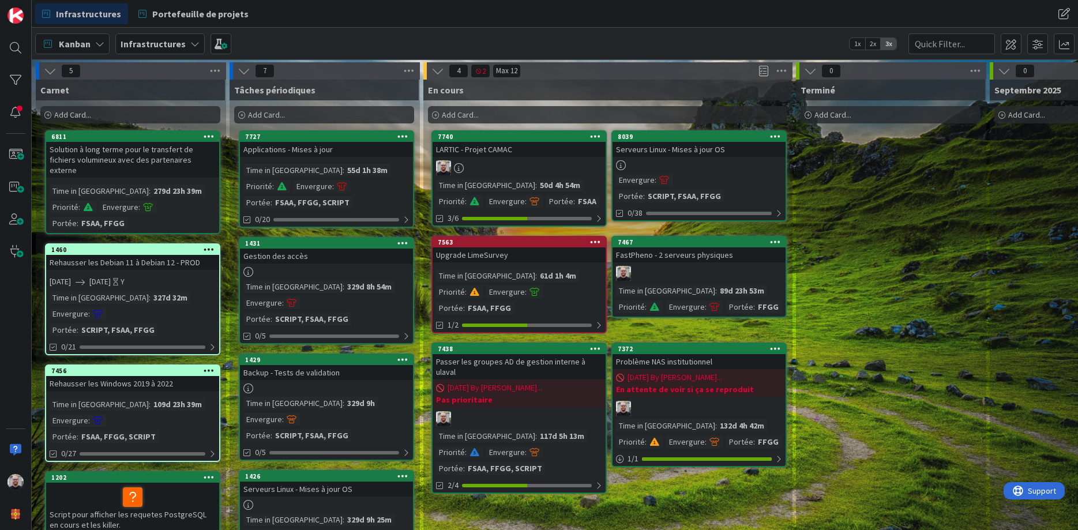
click at [744, 159] on link "8039 Serveurs Linux - Mises à jour OS Envergure : [PERSON_NAME] : SCRIPT, FSAA,…" at bounding box center [699, 175] width 175 height 91
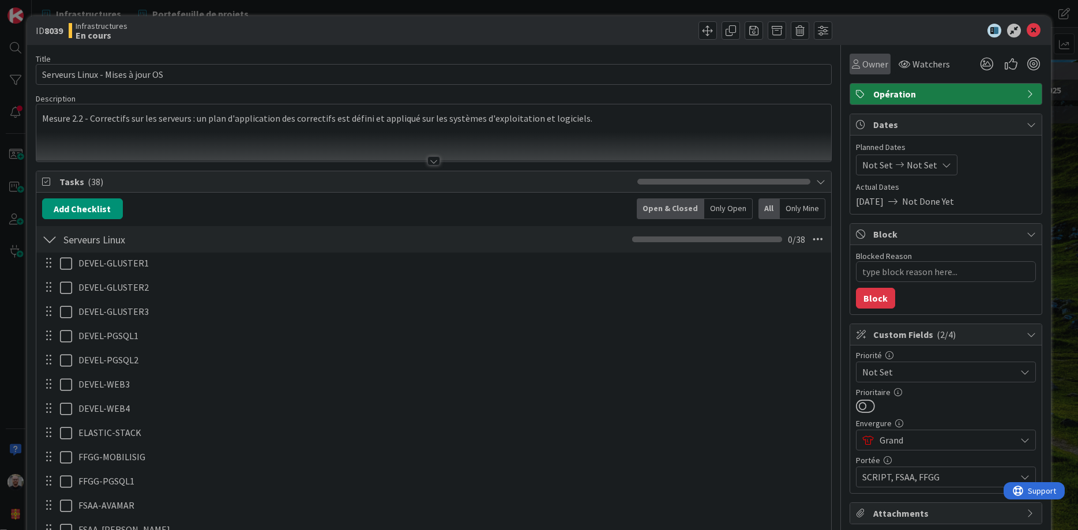
click at [871, 61] on span "Owner" at bounding box center [876, 64] width 26 height 14
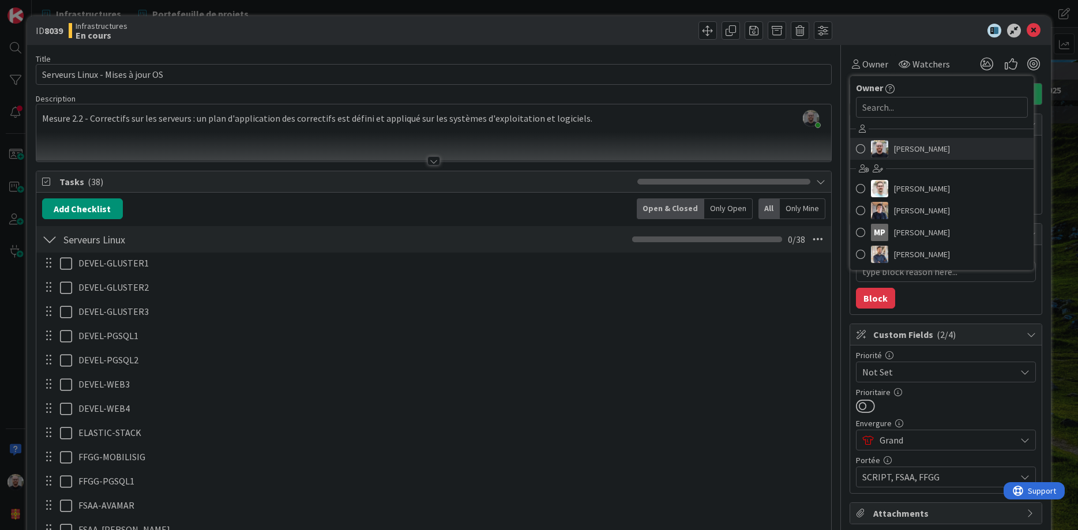
click at [864, 147] on span at bounding box center [860, 148] width 9 height 17
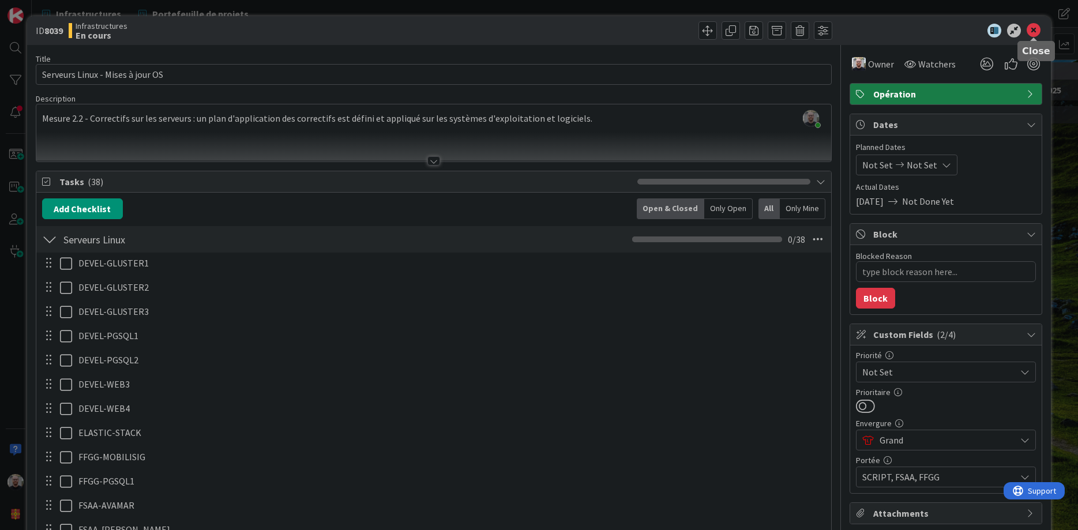
click at [1034, 28] on icon at bounding box center [1034, 31] width 14 height 14
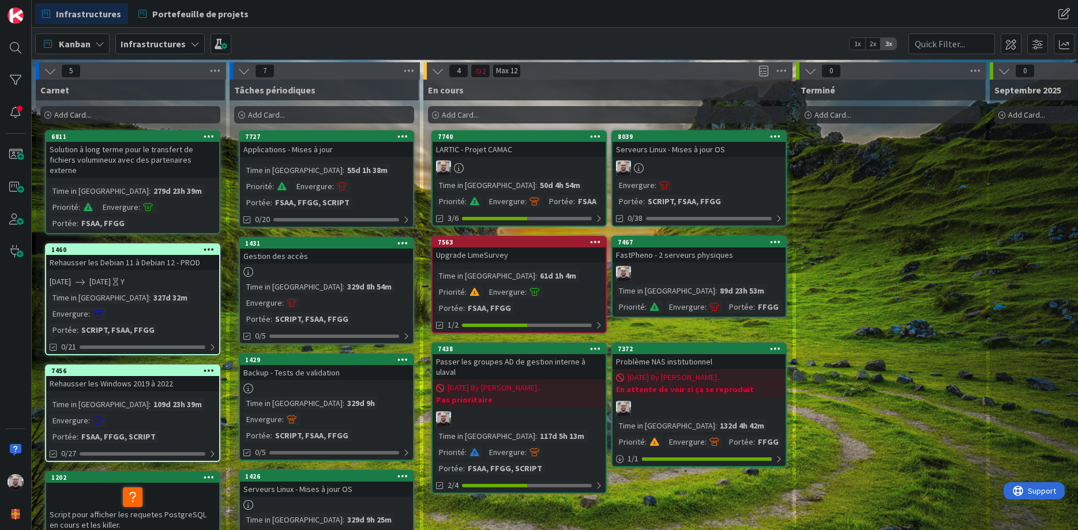
click at [466, 110] on span "Add Card..." at bounding box center [460, 115] width 37 height 10
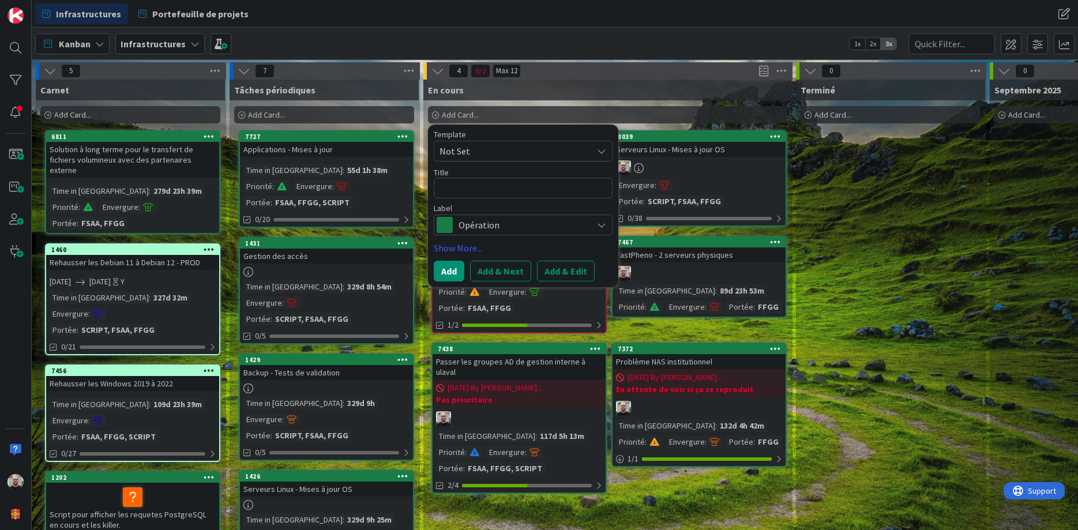
click at [471, 189] on textarea at bounding box center [523, 188] width 179 height 21
type textarea "x"
type textarea "W"
type textarea "x"
type textarea "Wi"
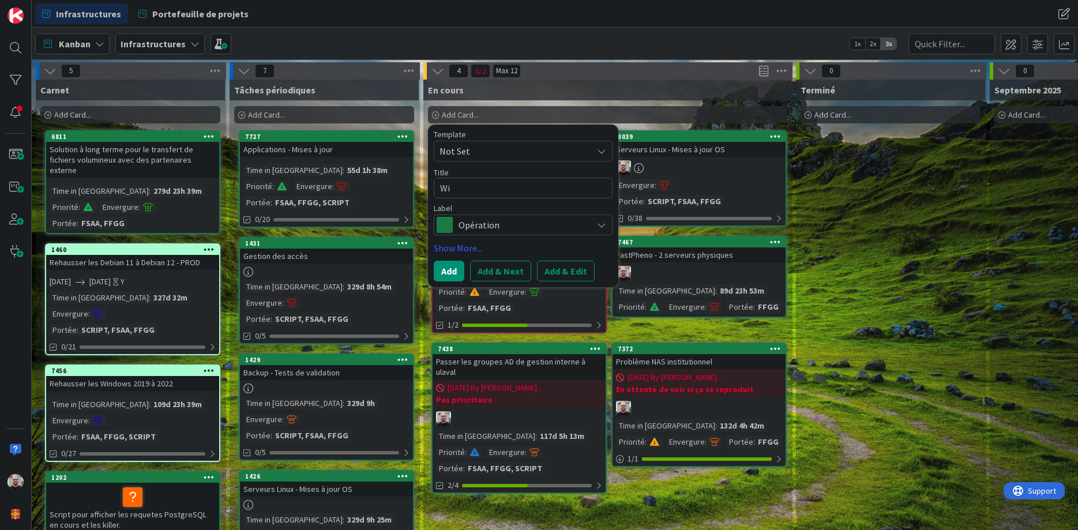
type textarea "x"
type textarea "Win"
type textarea "x"
type textarea "Wind"
type textarea "x"
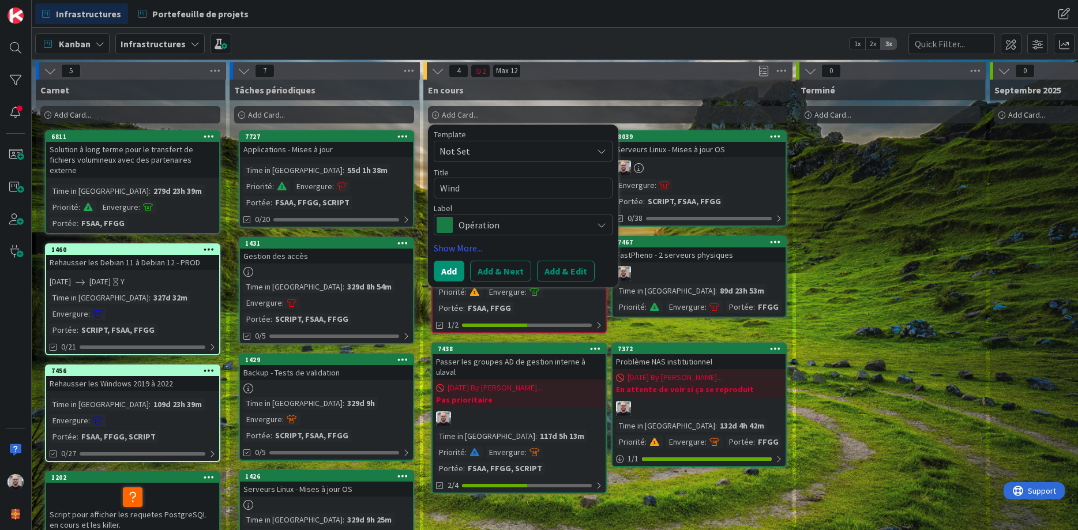
type textarea "Windo"
type textarea "x"
type textarea "Window"
type textarea "x"
type textarea "Windows"
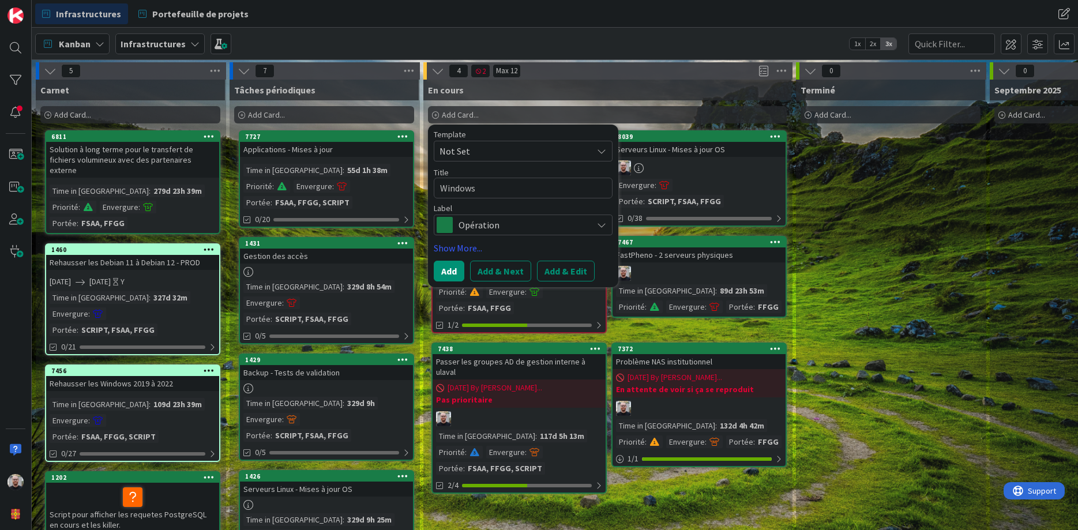
type textarea "x"
type textarea "Windows"
type textarea "x"
type textarea "Windows a"
type textarea "x"
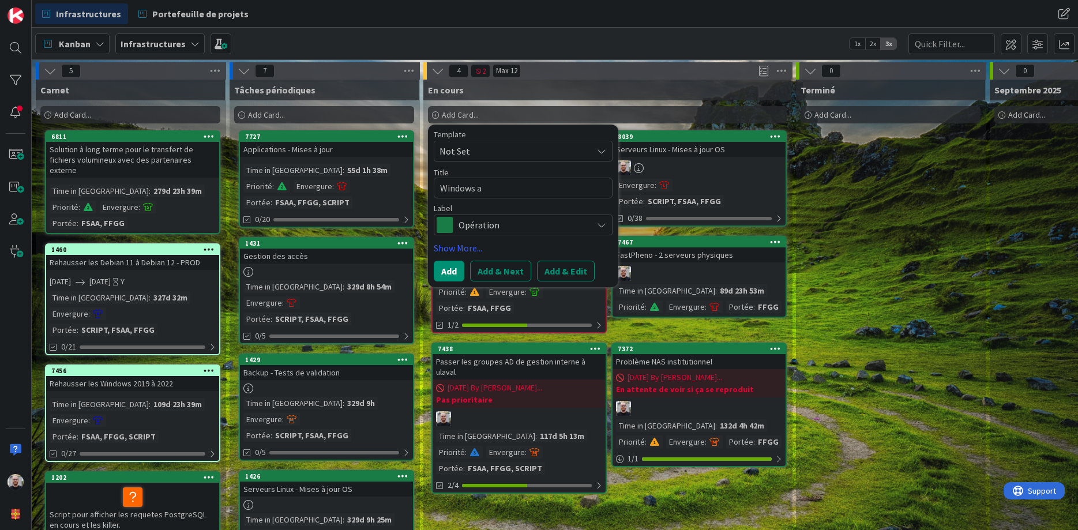
type textarea "Windows ap"
type textarea "x"
type textarea "Windows app"
type textarea "x"
type textarea "Windows app"
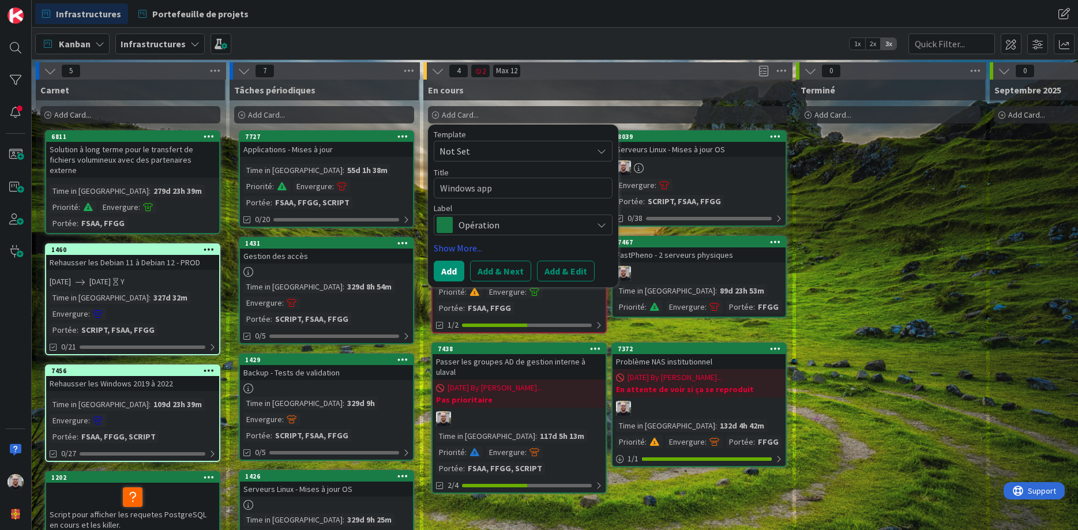
type textarea "x"
type textarea "Windows app s"
type textarea "x"
type textarea "Windows app su"
type textarea "x"
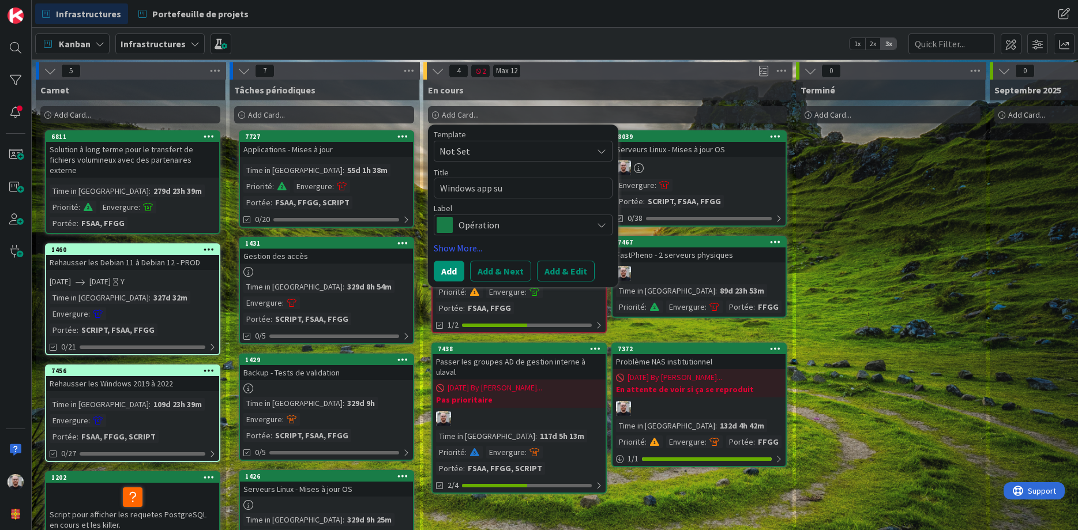
type textarea "Windows app sur"
type textarea "x"
type textarea "Windows app sur"
type textarea "x"
type textarea "Windows app sur M"
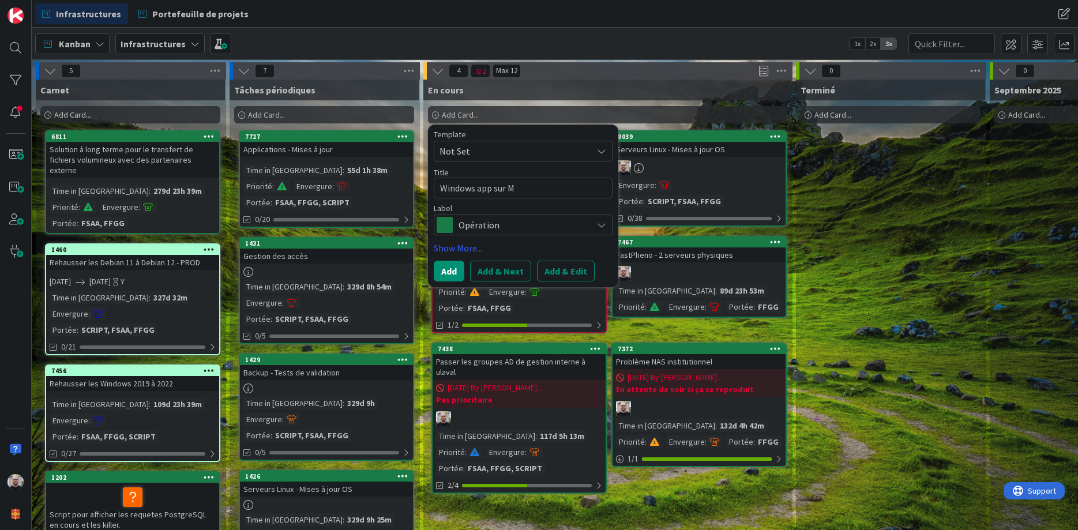
type textarea "x"
type textarea "Windows app sur Ma"
type textarea "x"
type textarea "Windows app sur Mac"
type textarea "x"
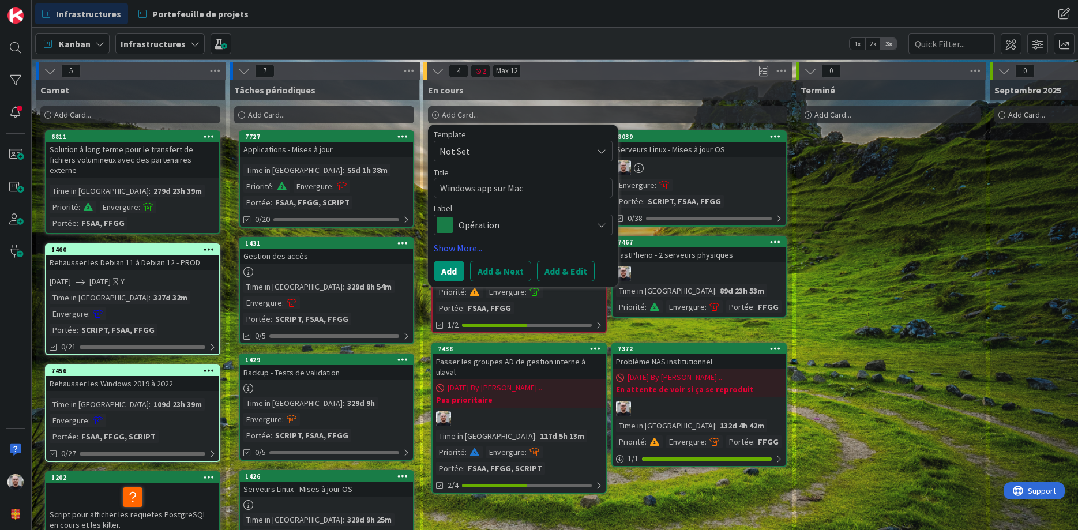
type textarea "Windows app sur Ma"
type textarea "x"
type textarea "Windows app sur M"
type textarea "x"
type textarea "Windows app sur"
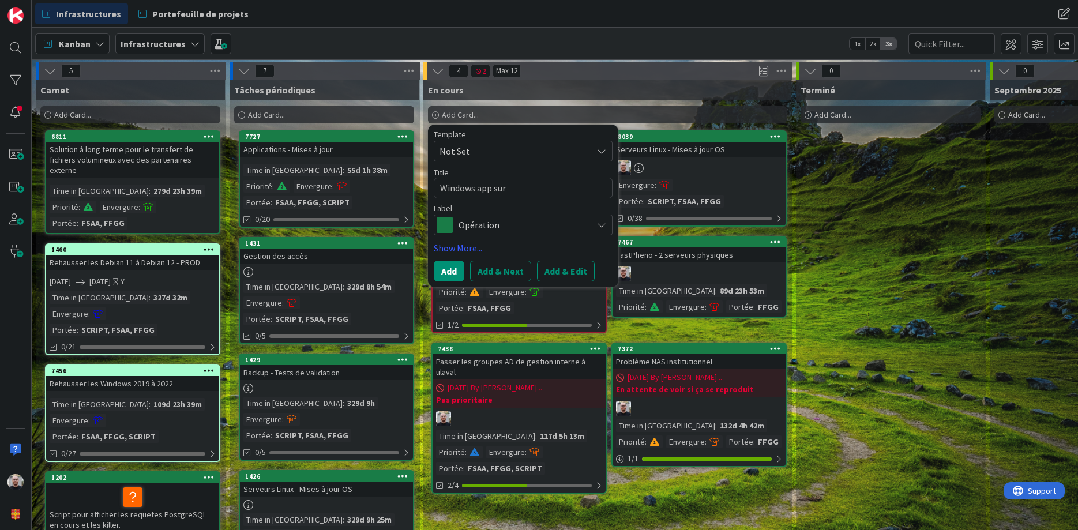
type textarea "x"
type textarea "Windows app sur"
type textarea "x"
type textarea "Windows app su"
type textarea "x"
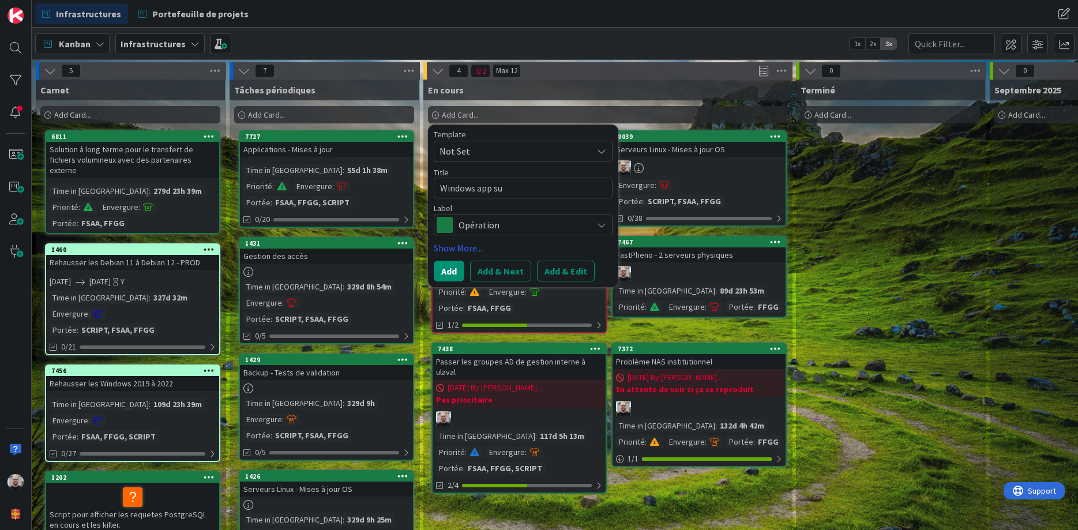
type textarea "Windows app s"
type textarea "x"
type textarea "Windows app"
type textarea "x"
type textarea "Windows app"
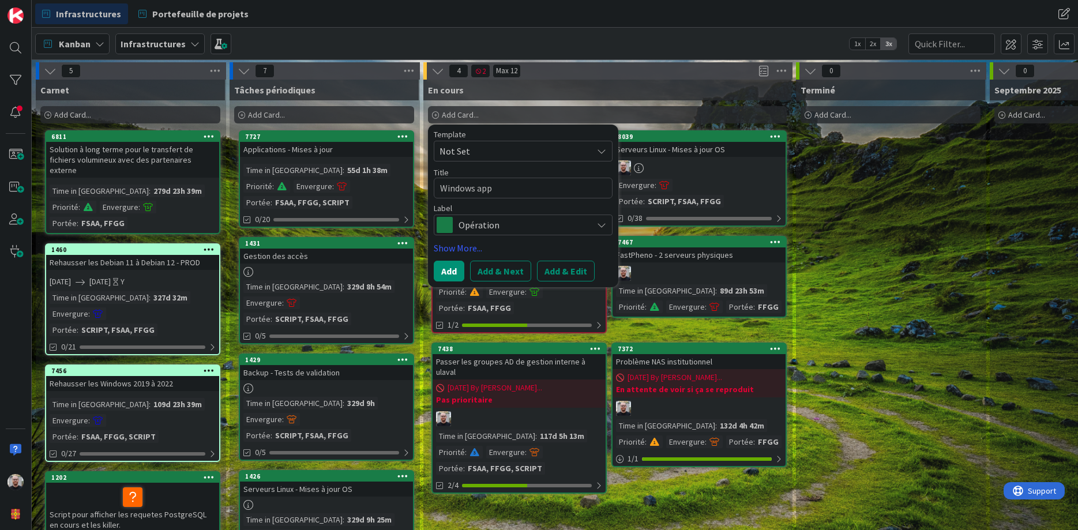
type textarea "x"
type textarea "Windows ap"
type textarea "x"
type textarea "Windows a"
type textarea "x"
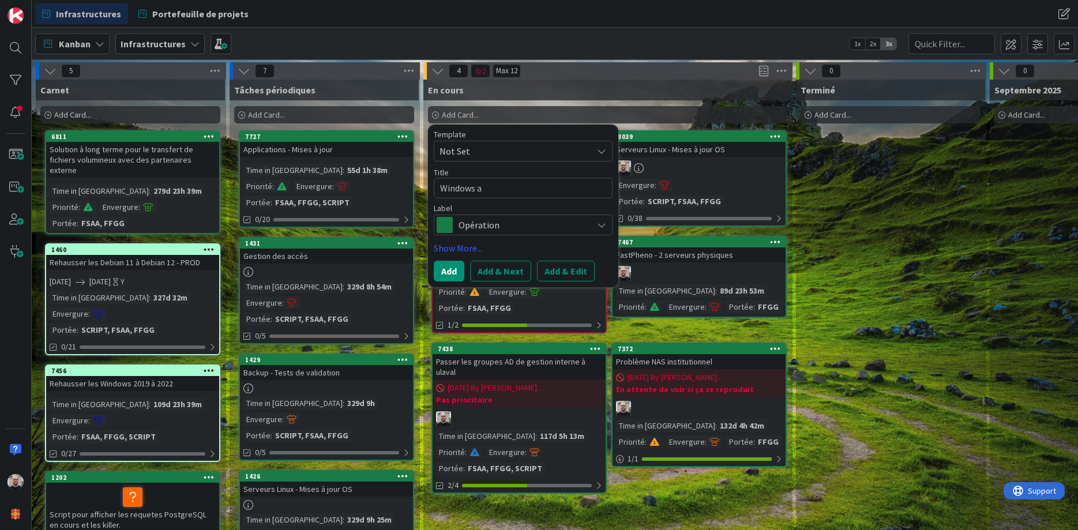
type textarea "Windows"
type textarea "x"
type textarea "Windows"
type textarea "x"
type textarea "Window"
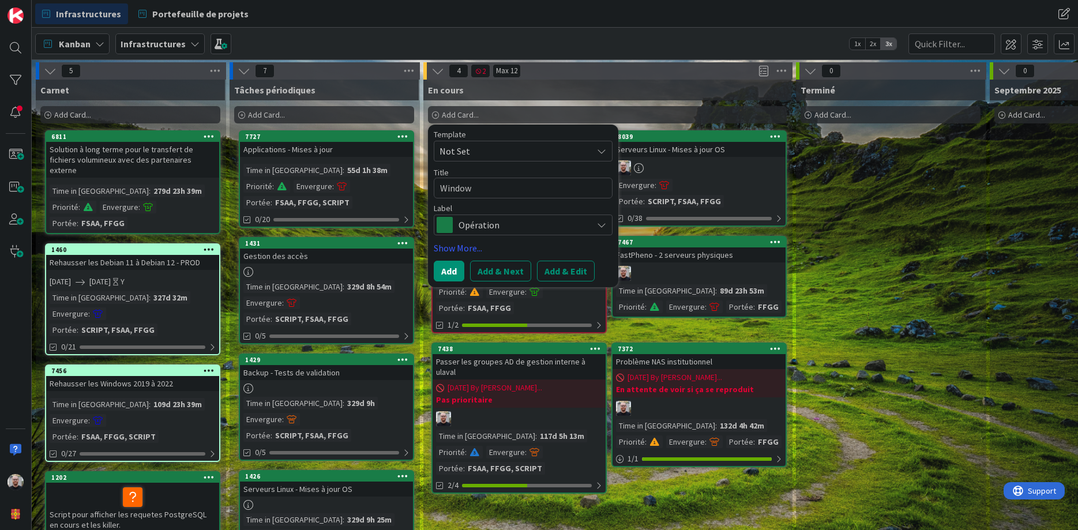
type textarea "x"
type textarea "Windo"
type textarea "x"
type textarea "Wind"
type textarea "x"
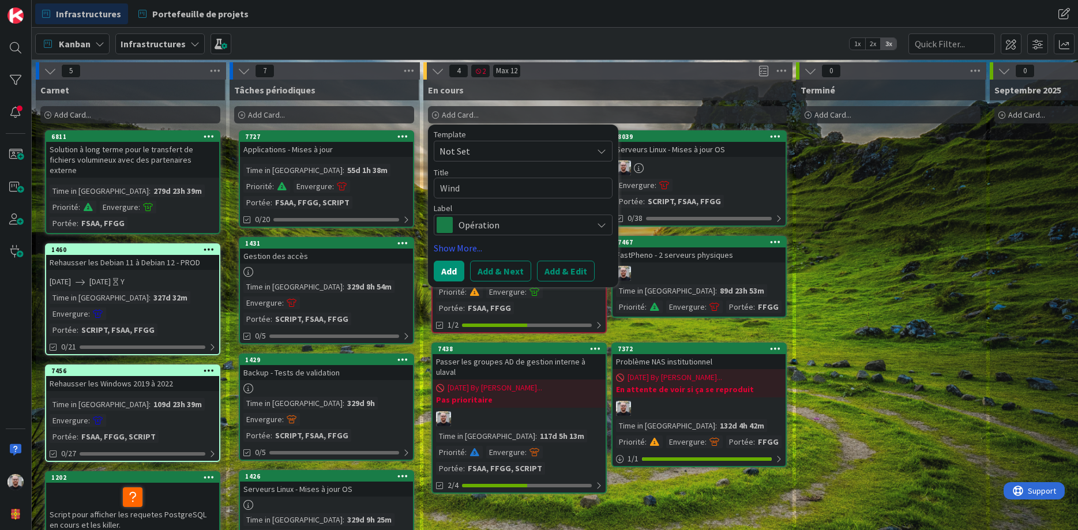
type textarea "Win"
type textarea "x"
type textarea "Wi"
type textarea "x"
type textarea "W"
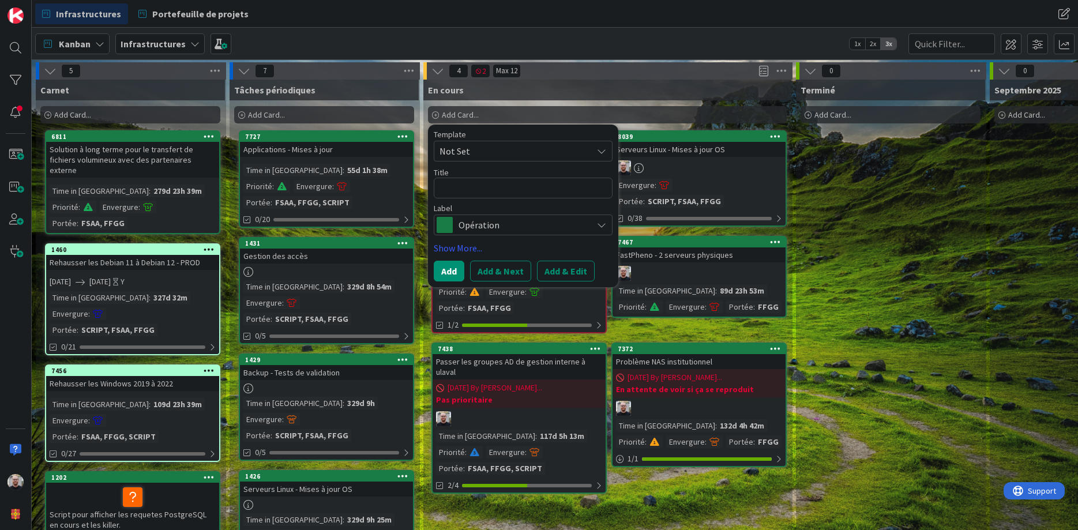
click at [688, 48] on div "Kanban Infrastructures 1x 2x 3x" at bounding box center [555, 44] width 1047 height 32
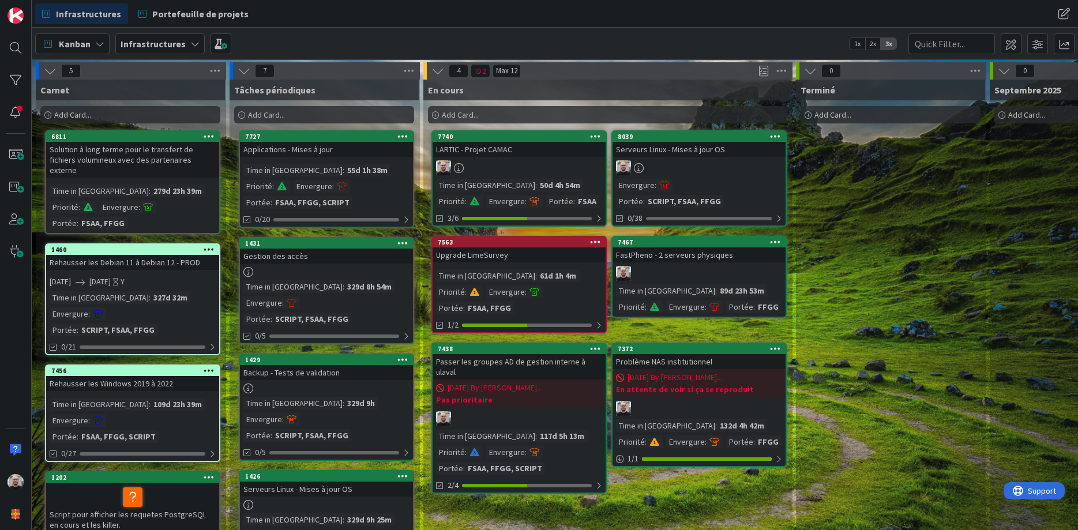
type textarea "x"
